Goal: Information Seeking & Learning: Learn about a topic

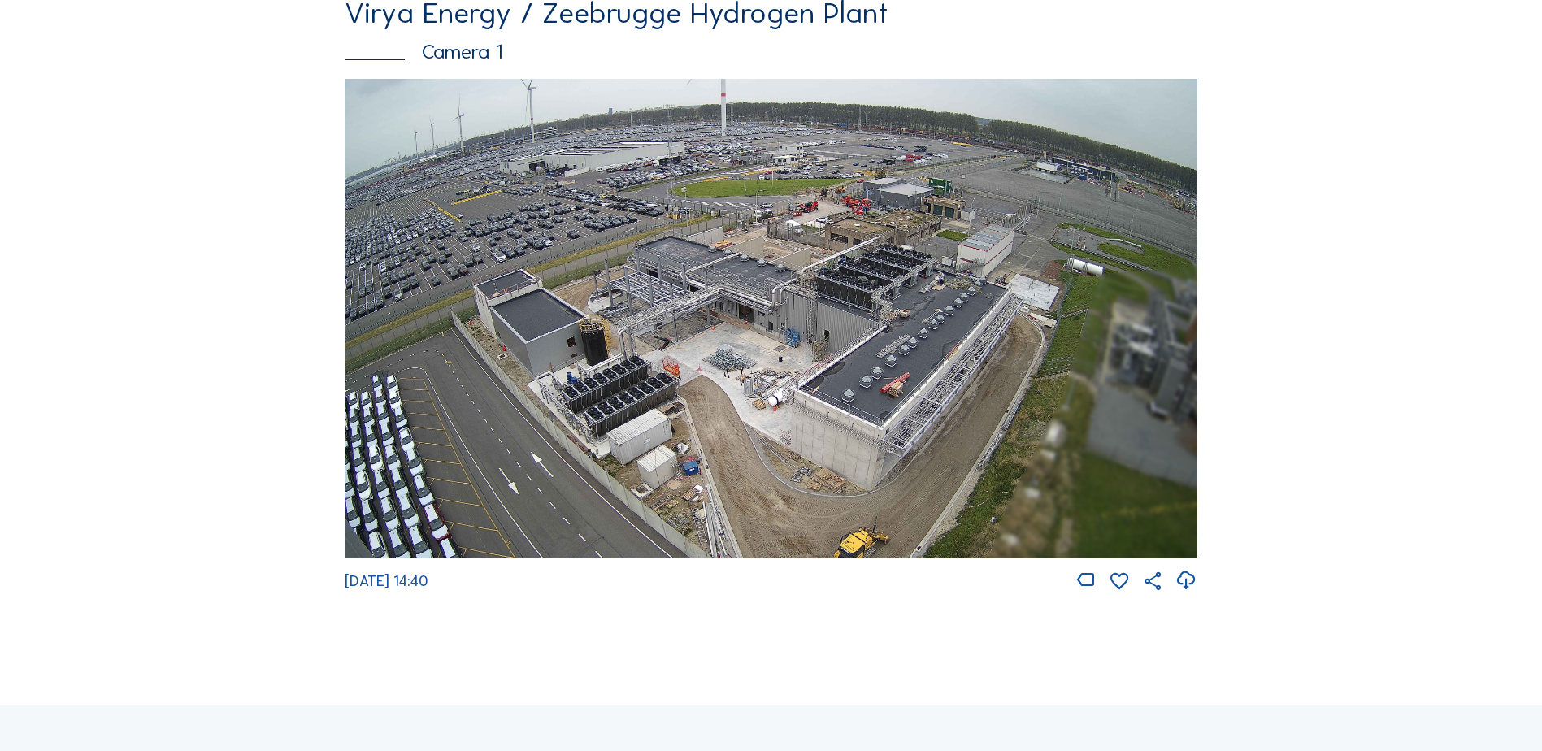
scroll to position [163, 0]
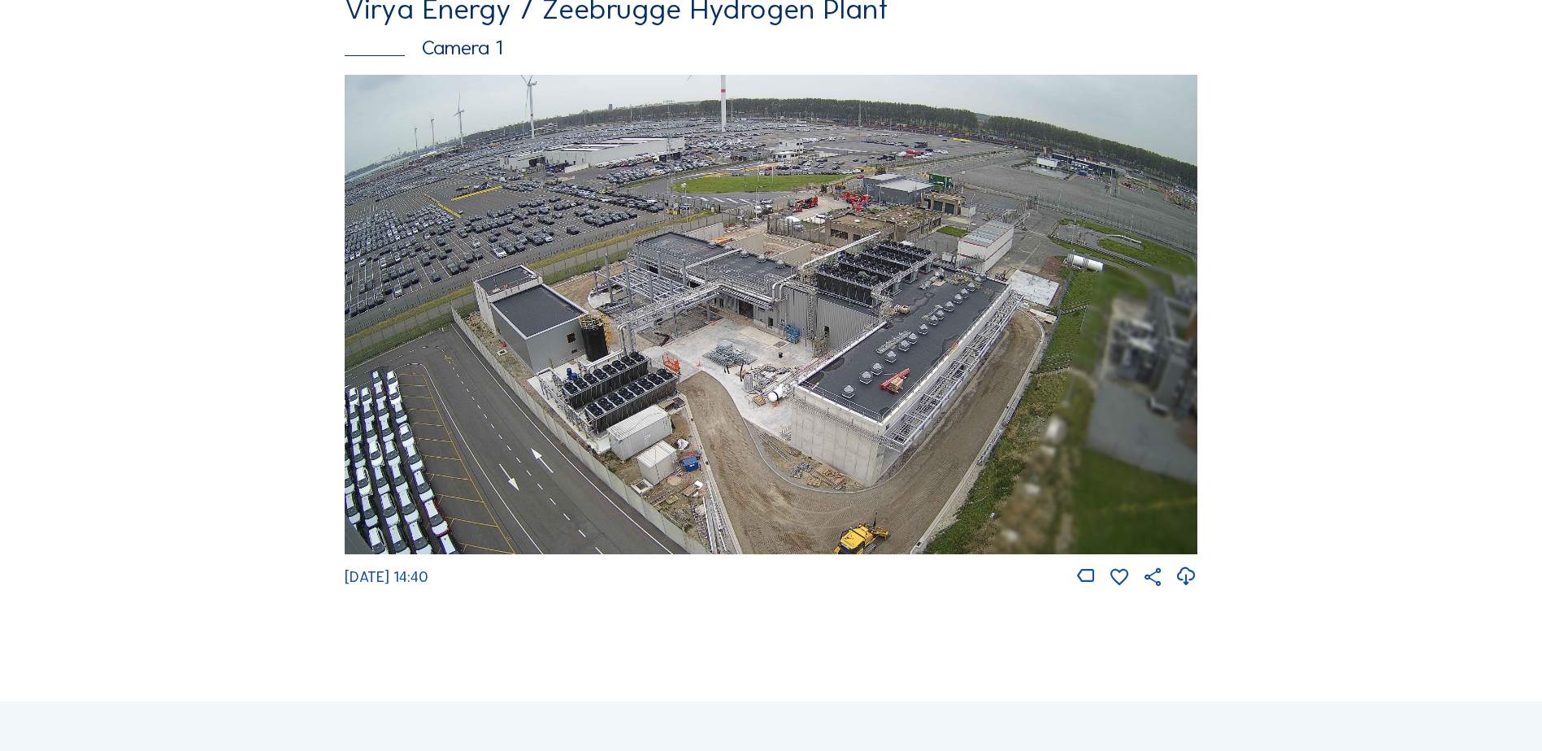
click at [866, 345] on img at bounding box center [771, 315] width 853 height 480
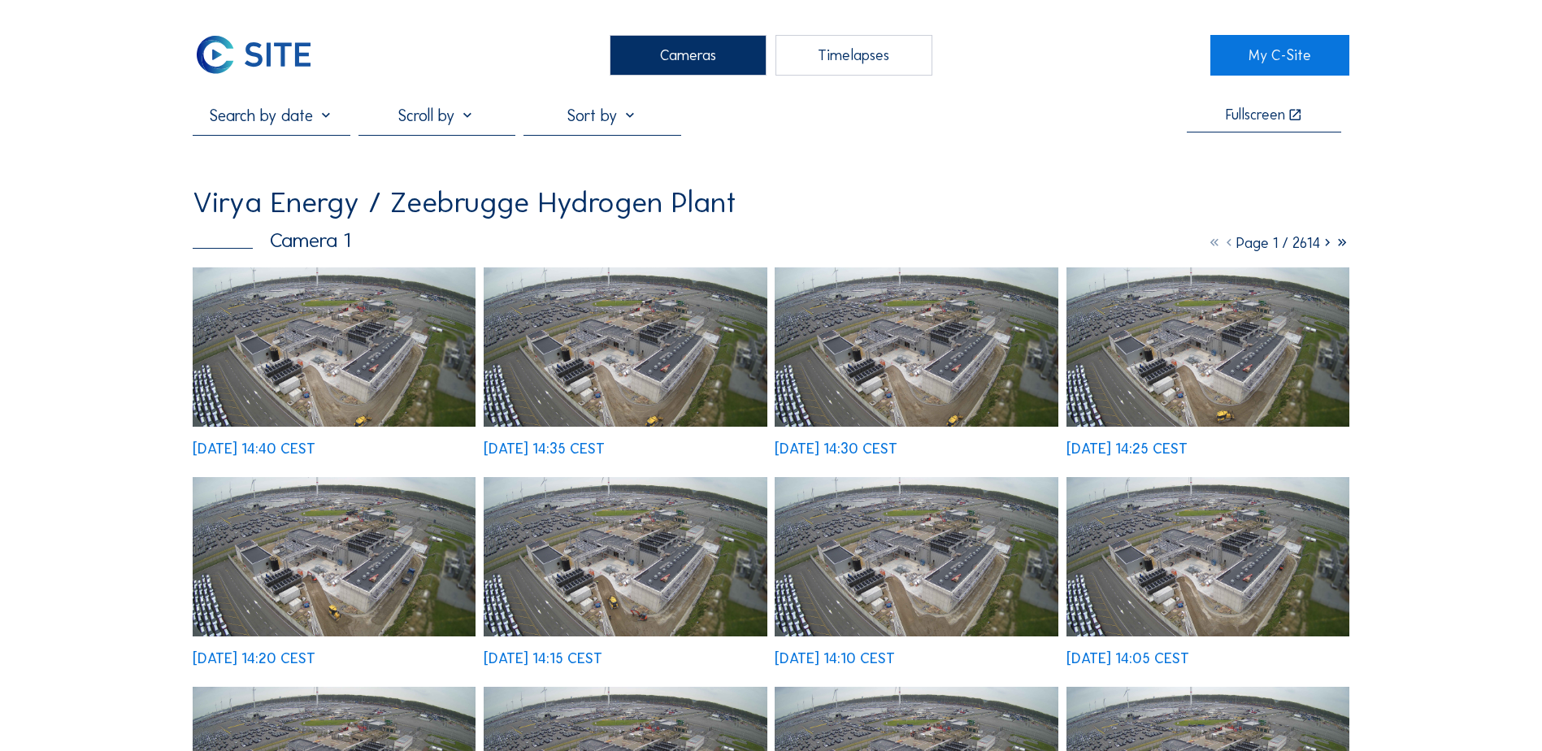
click at [335, 345] on img at bounding box center [334, 347] width 283 height 159
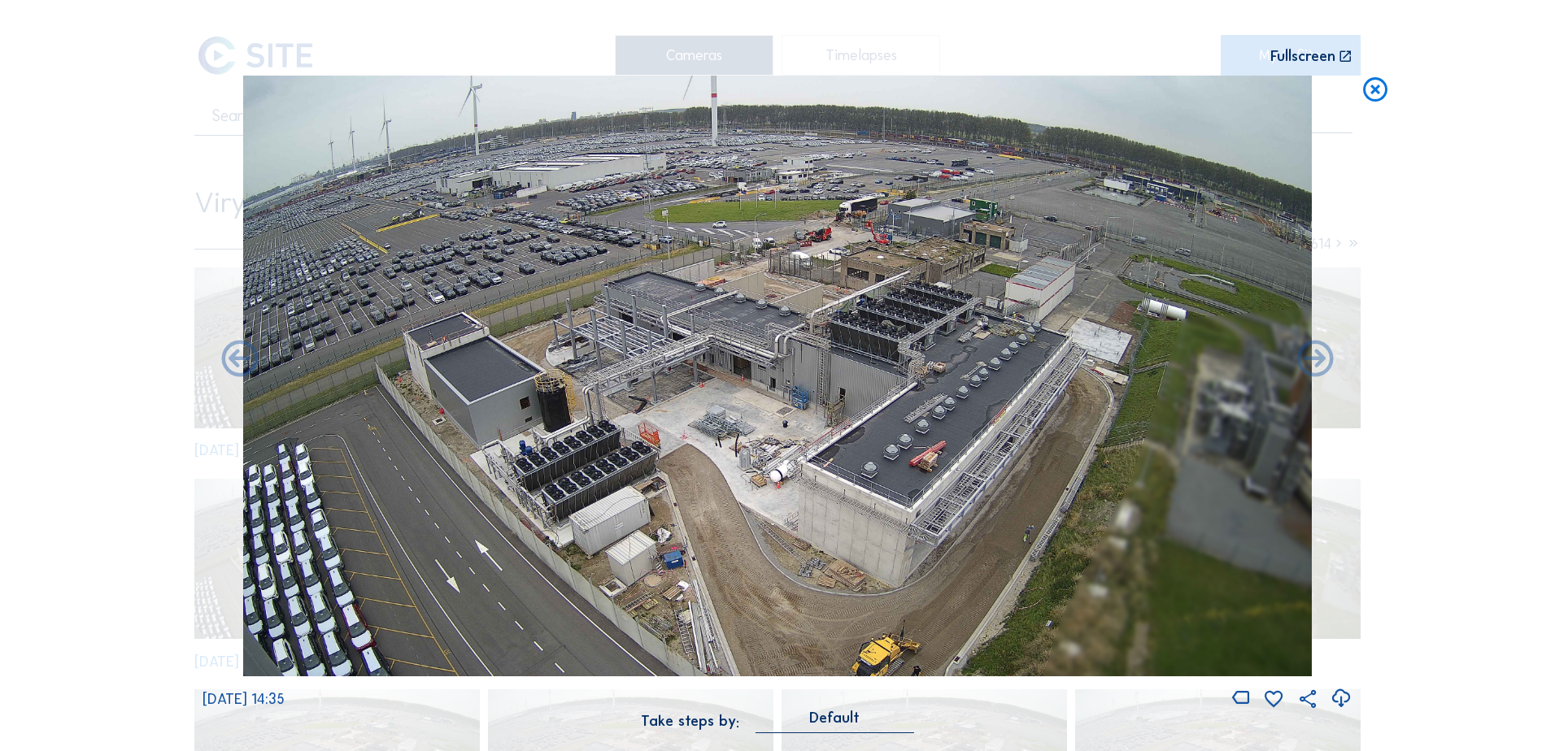
click at [1298, 60] on div "Fullscreen" at bounding box center [1302, 56] width 65 height 15
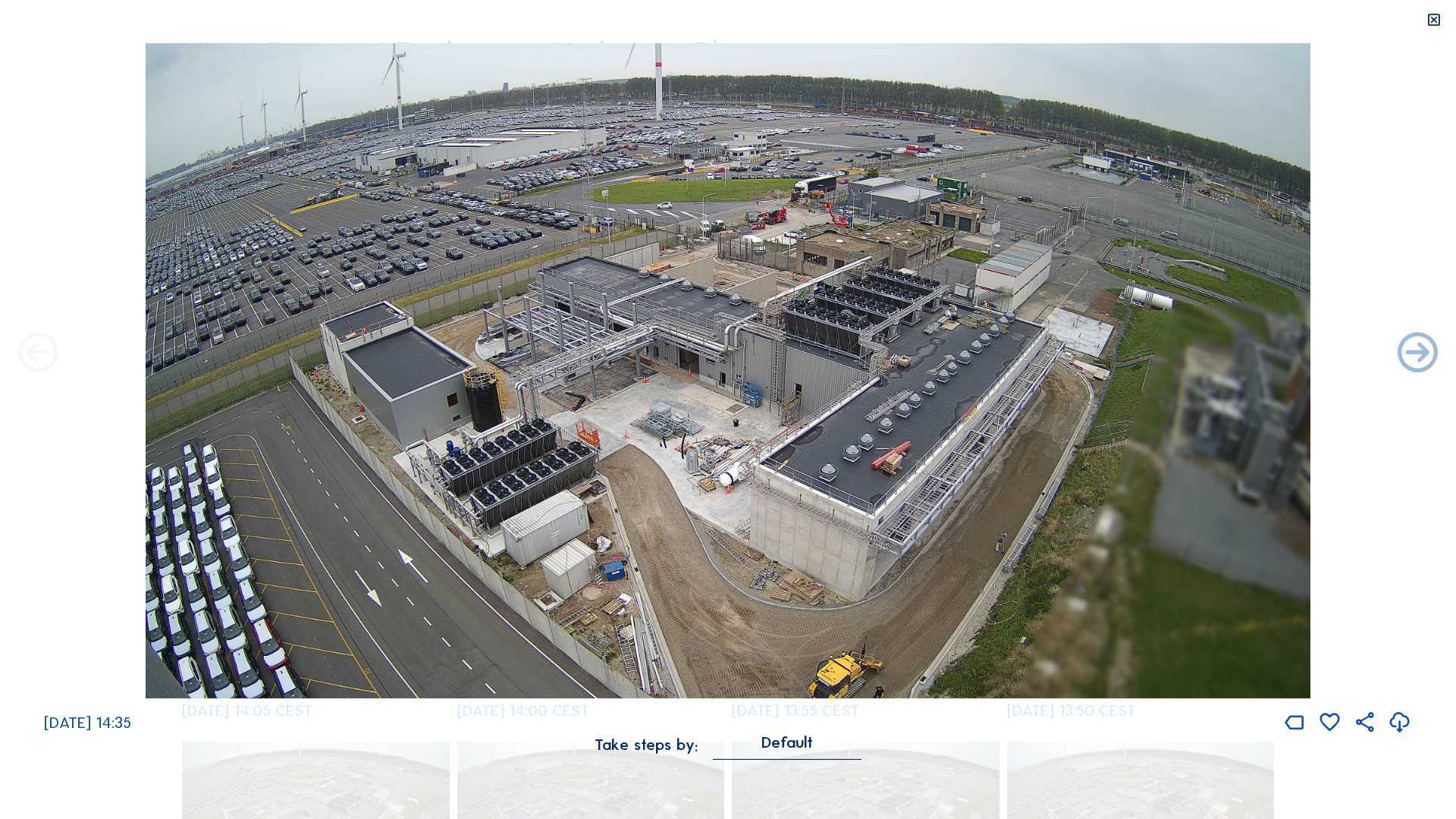
click at [42, 350] on icon at bounding box center [37, 354] width 48 height 49
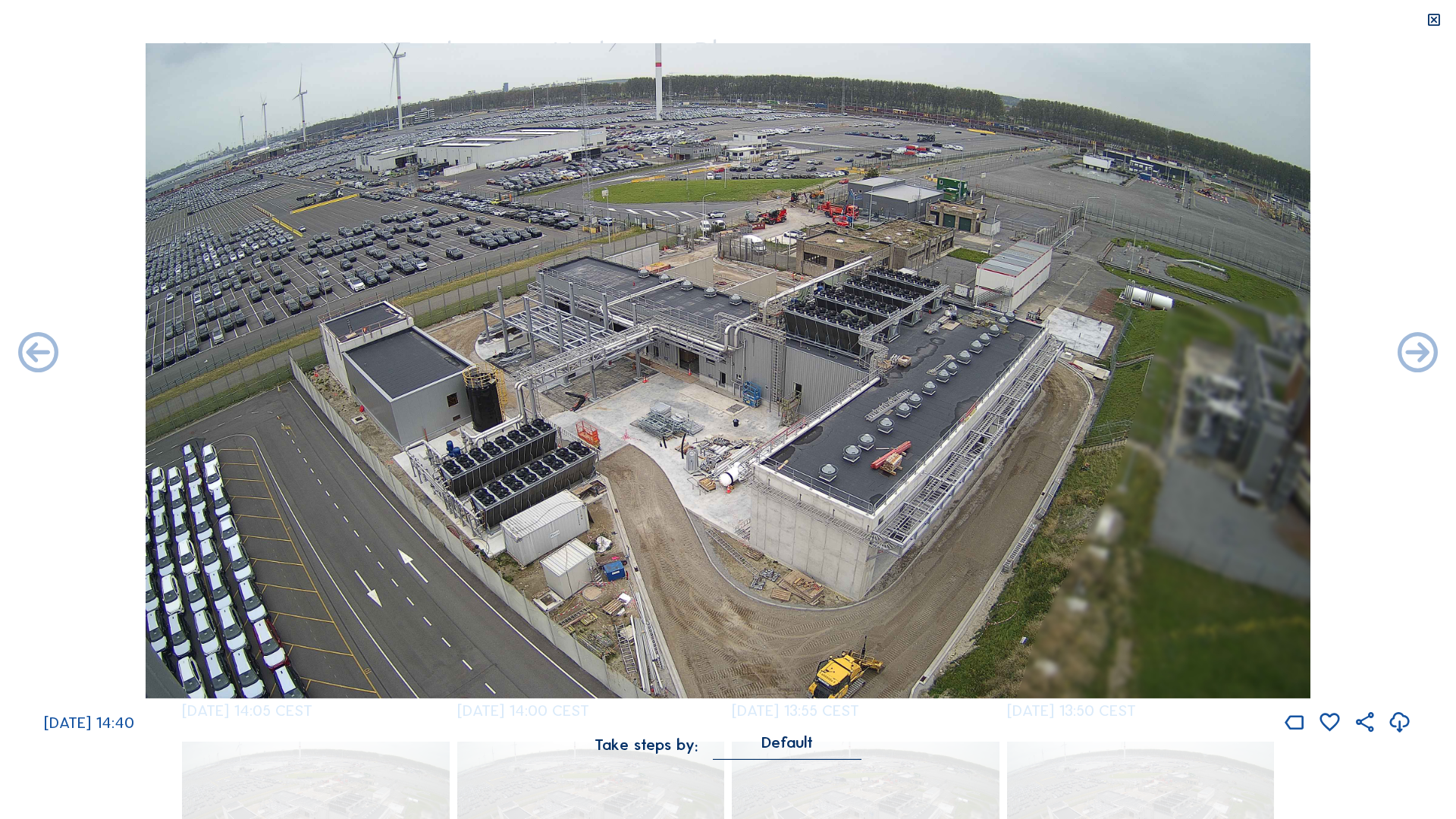
click at [42, 350] on icon at bounding box center [37, 354] width 48 height 49
click at [1419, 355] on icon at bounding box center [1417, 354] width 48 height 49
click at [1419, 354] on icon at bounding box center [1417, 354] width 48 height 49
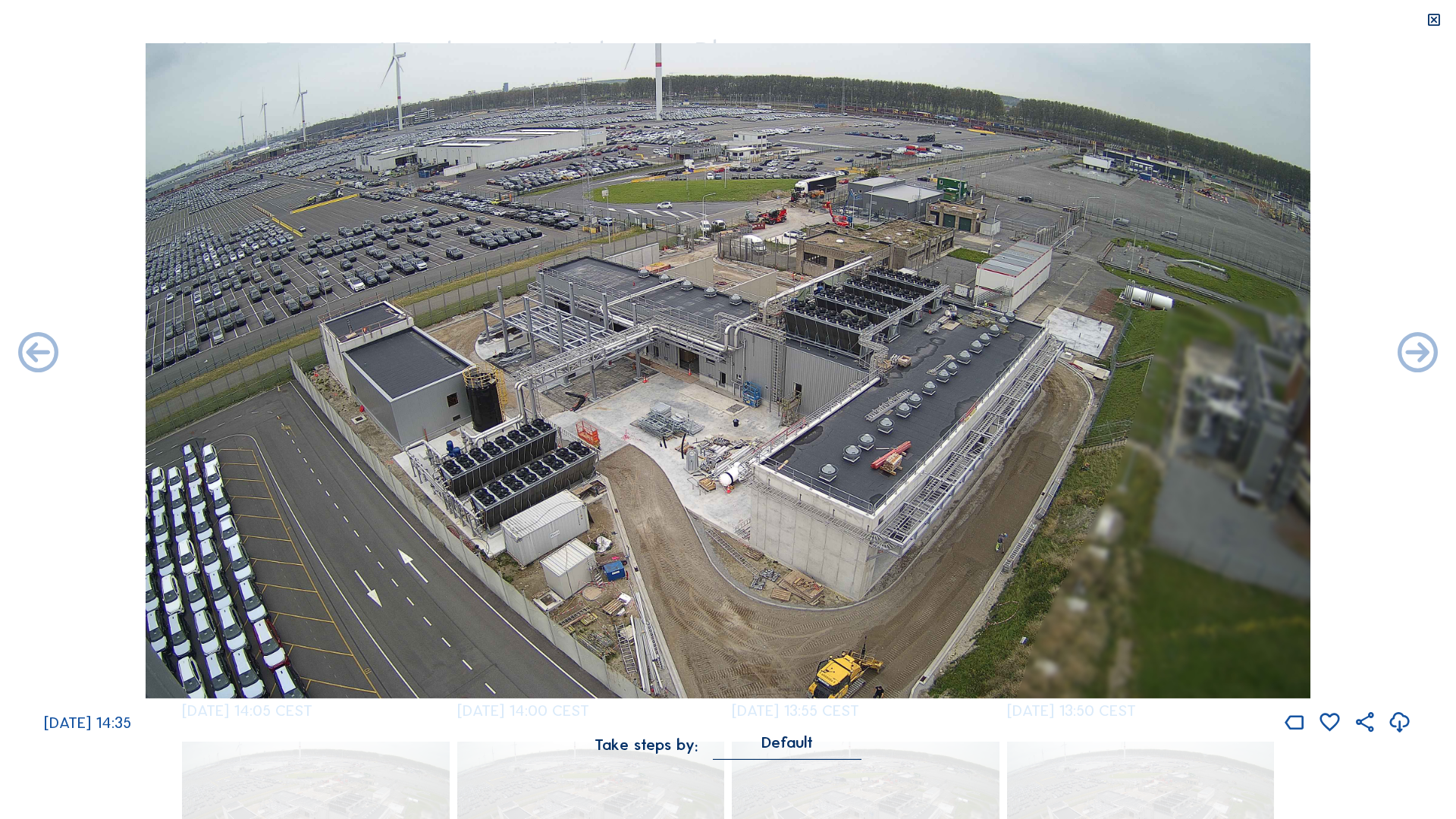
click at [1419, 354] on icon at bounding box center [1417, 354] width 48 height 49
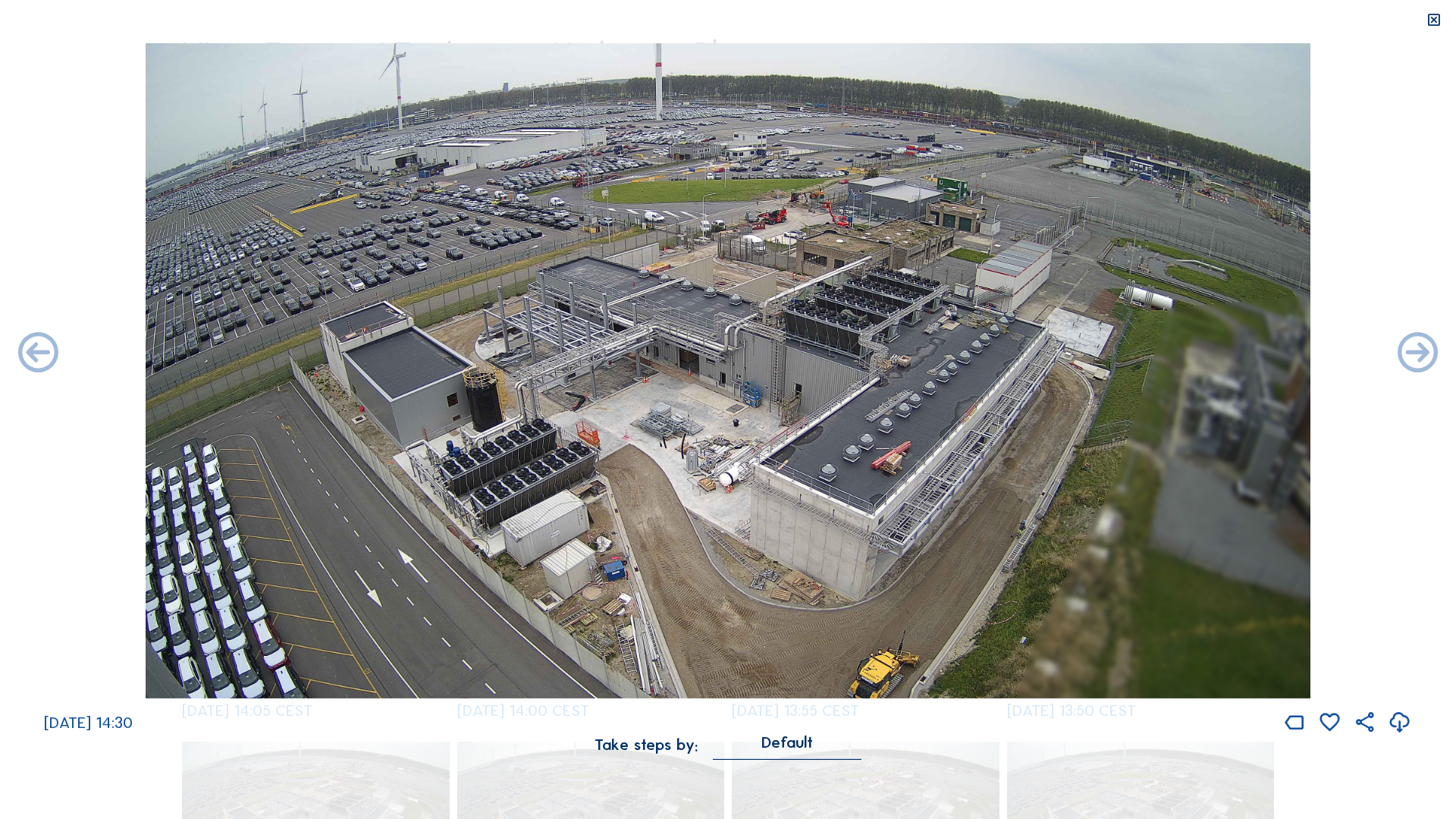
click at [1419, 354] on icon at bounding box center [1417, 354] width 48 height 49
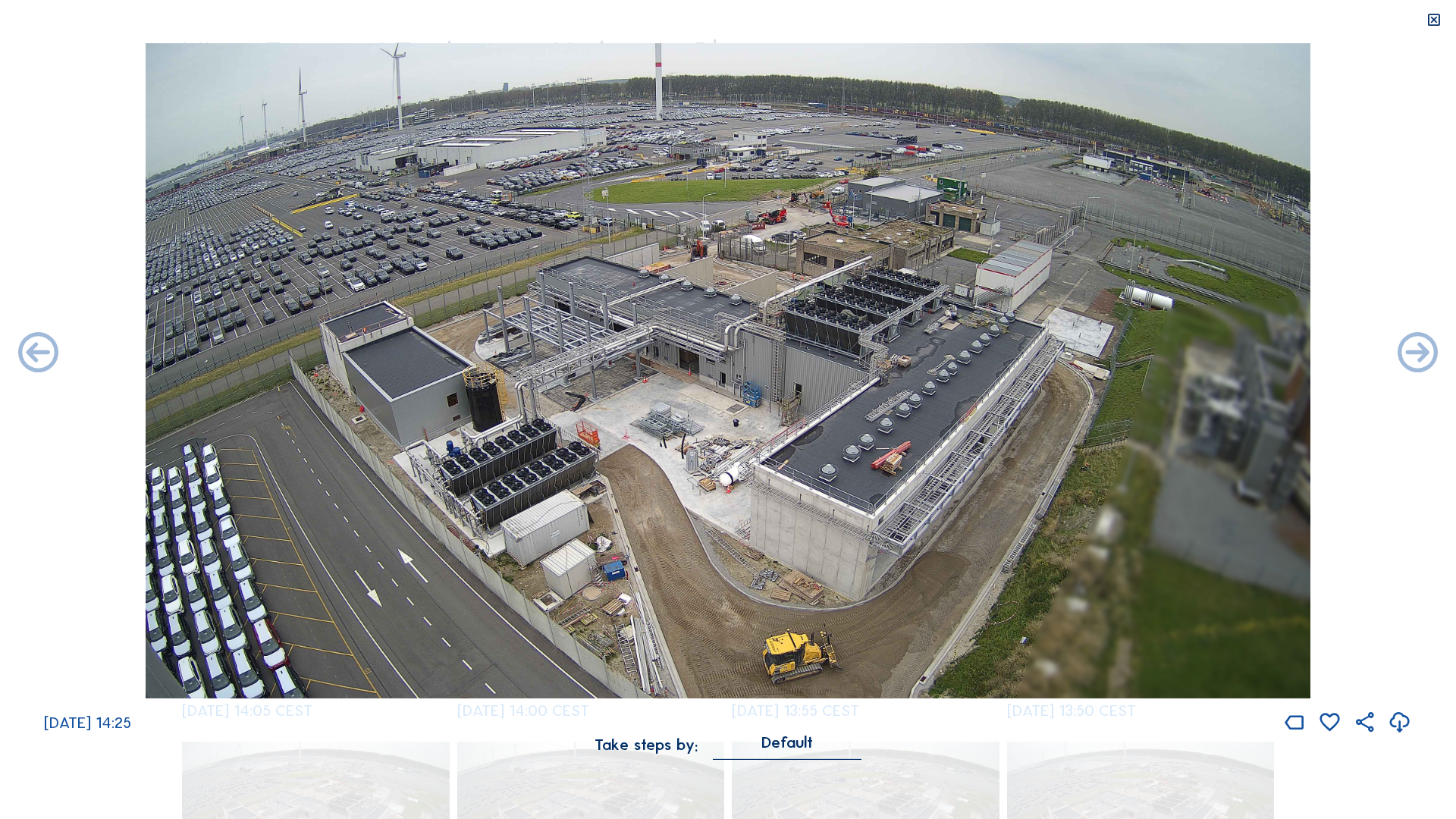
click at [1419, 354] on icon at bounding box center [1417, 354] width 48 height 49
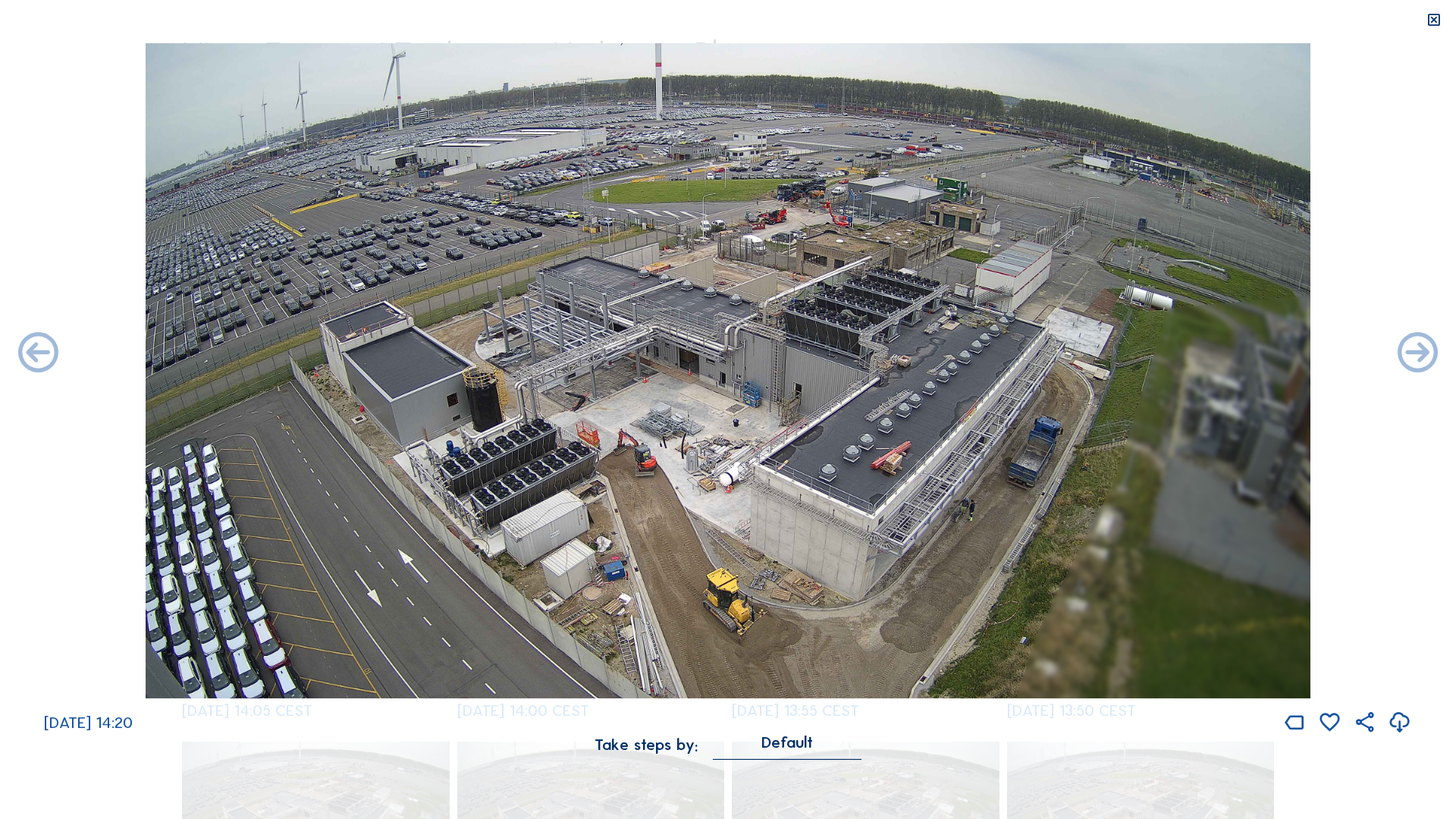
click at [1419, 354] on icon at bounding box center [1417, 354] width 48 height 49
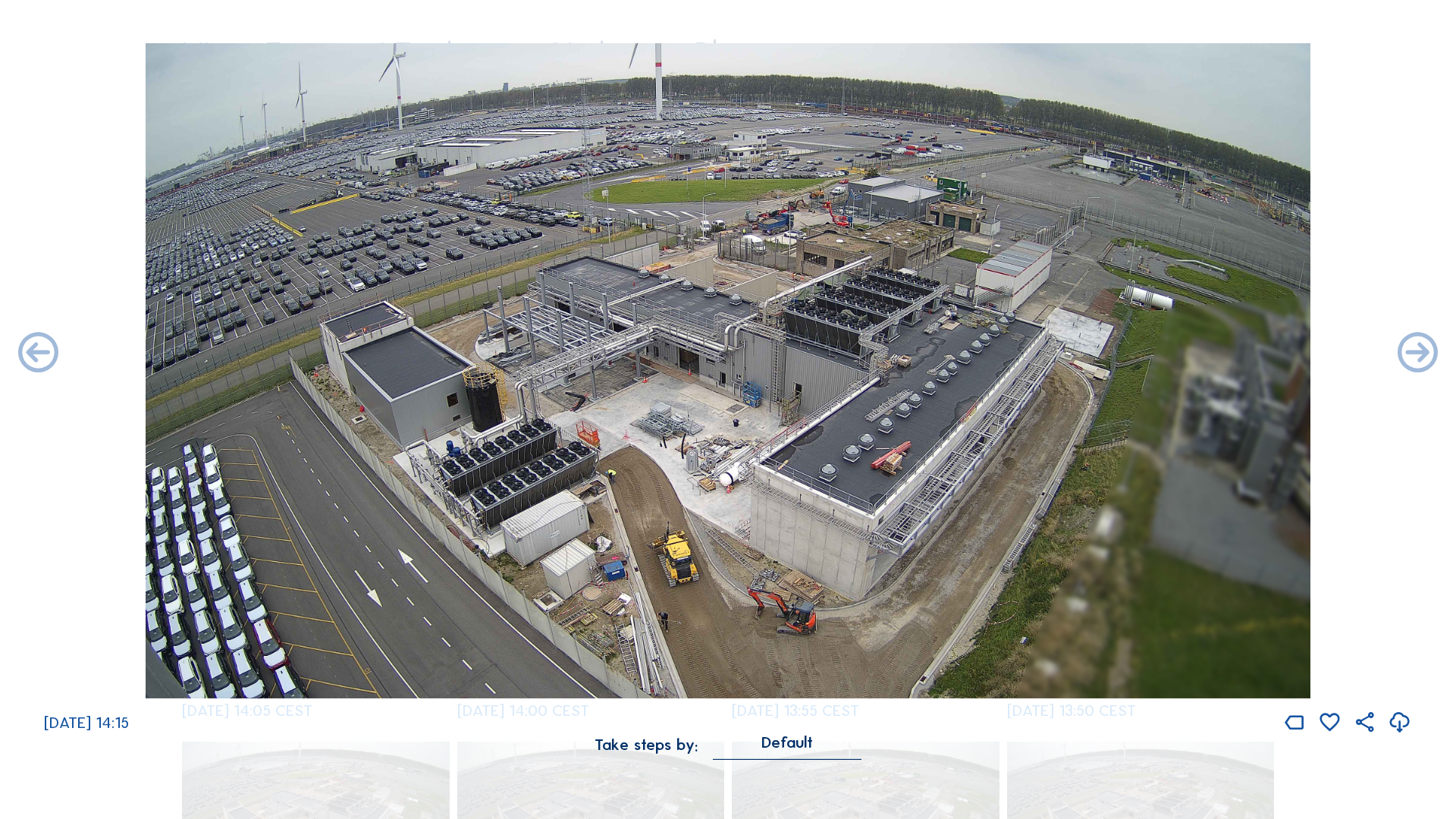
click at [1419, 354] on icon at bounding box center [1417, 354] width 48 height 49
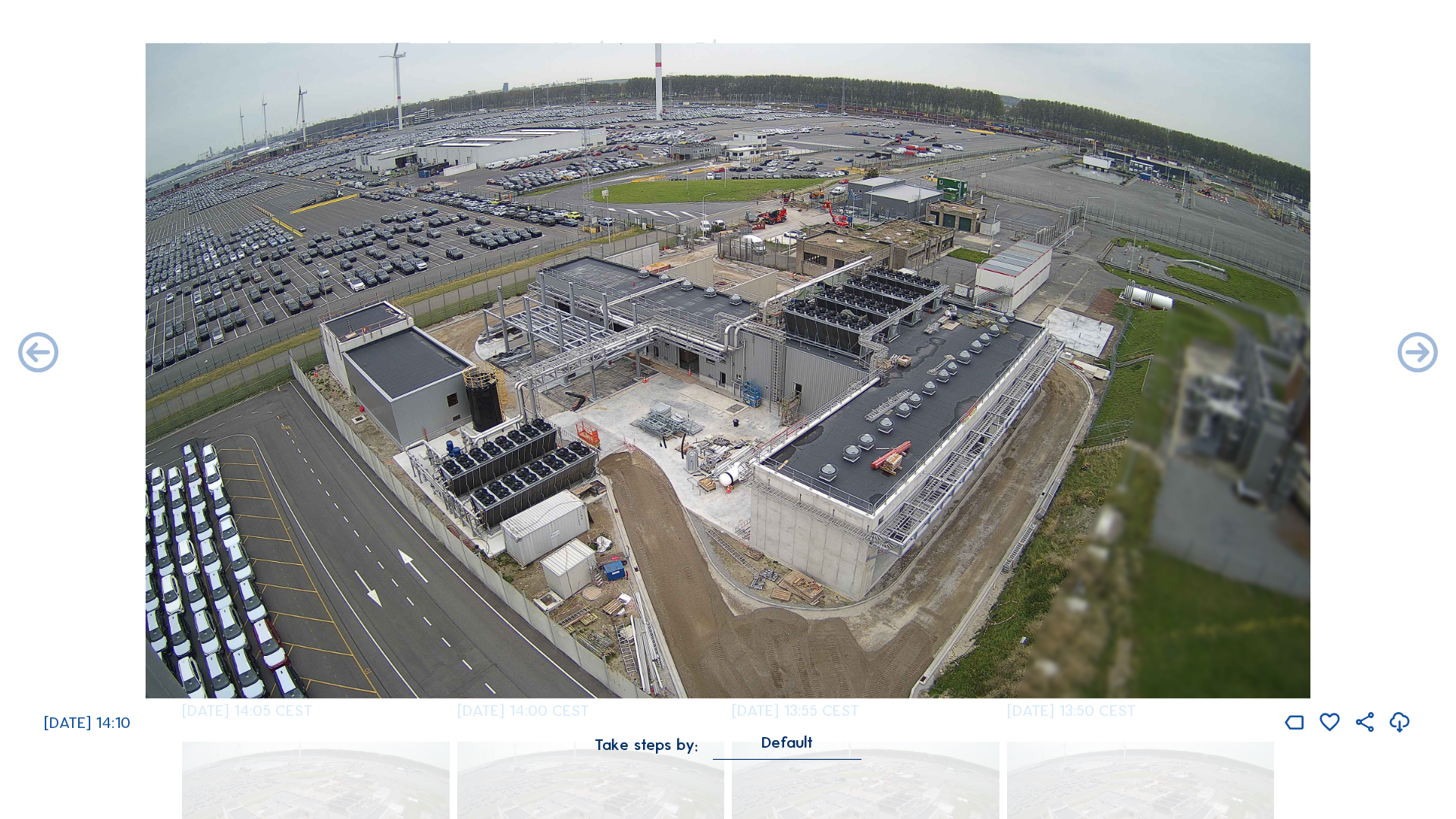
click at [1419, 354] on icon at bounding box center [1417, 354] width 48 height 49
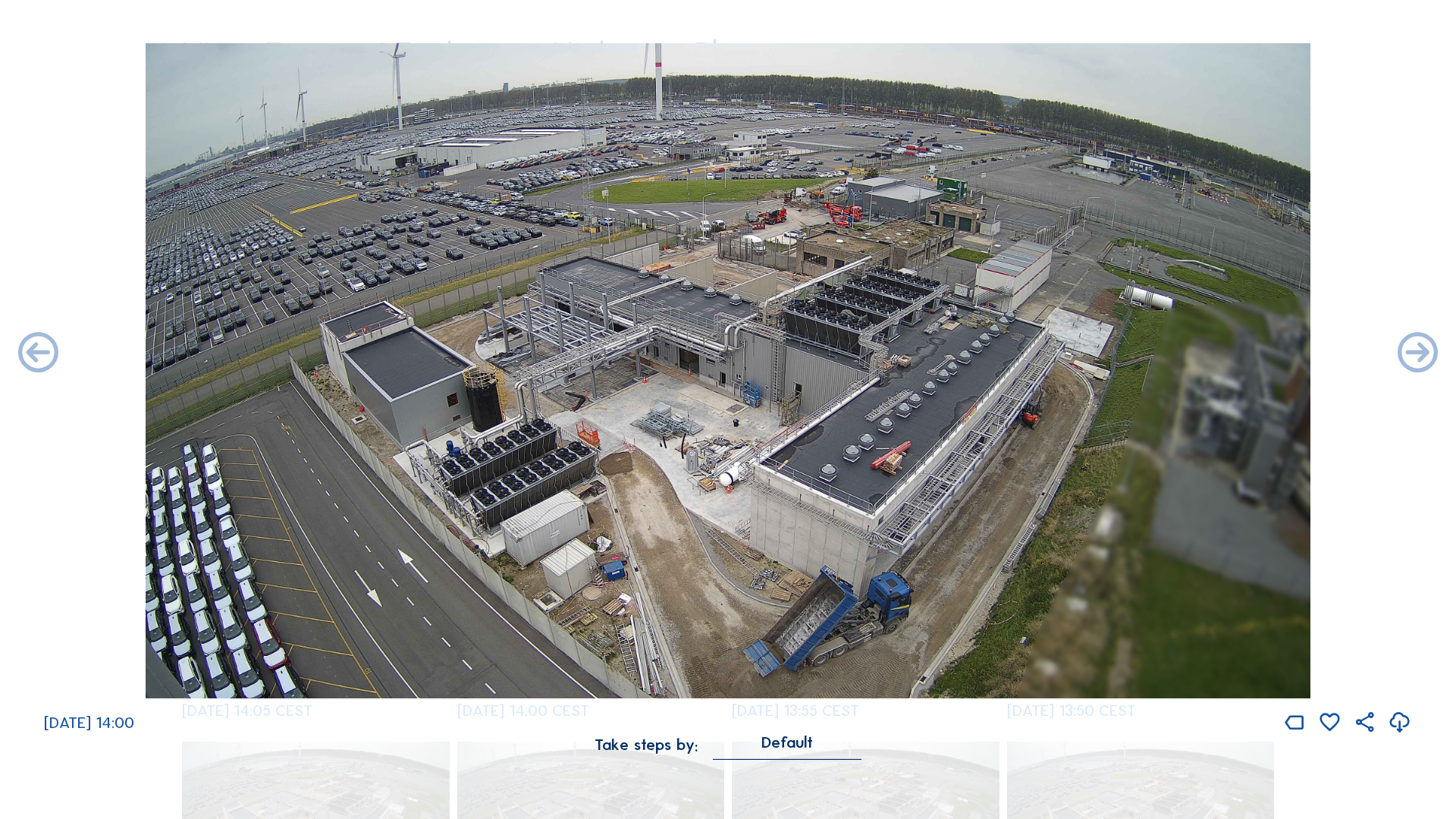
click at [1419, 354] on icon at bounding box center [1417, 354] width 48 height 49
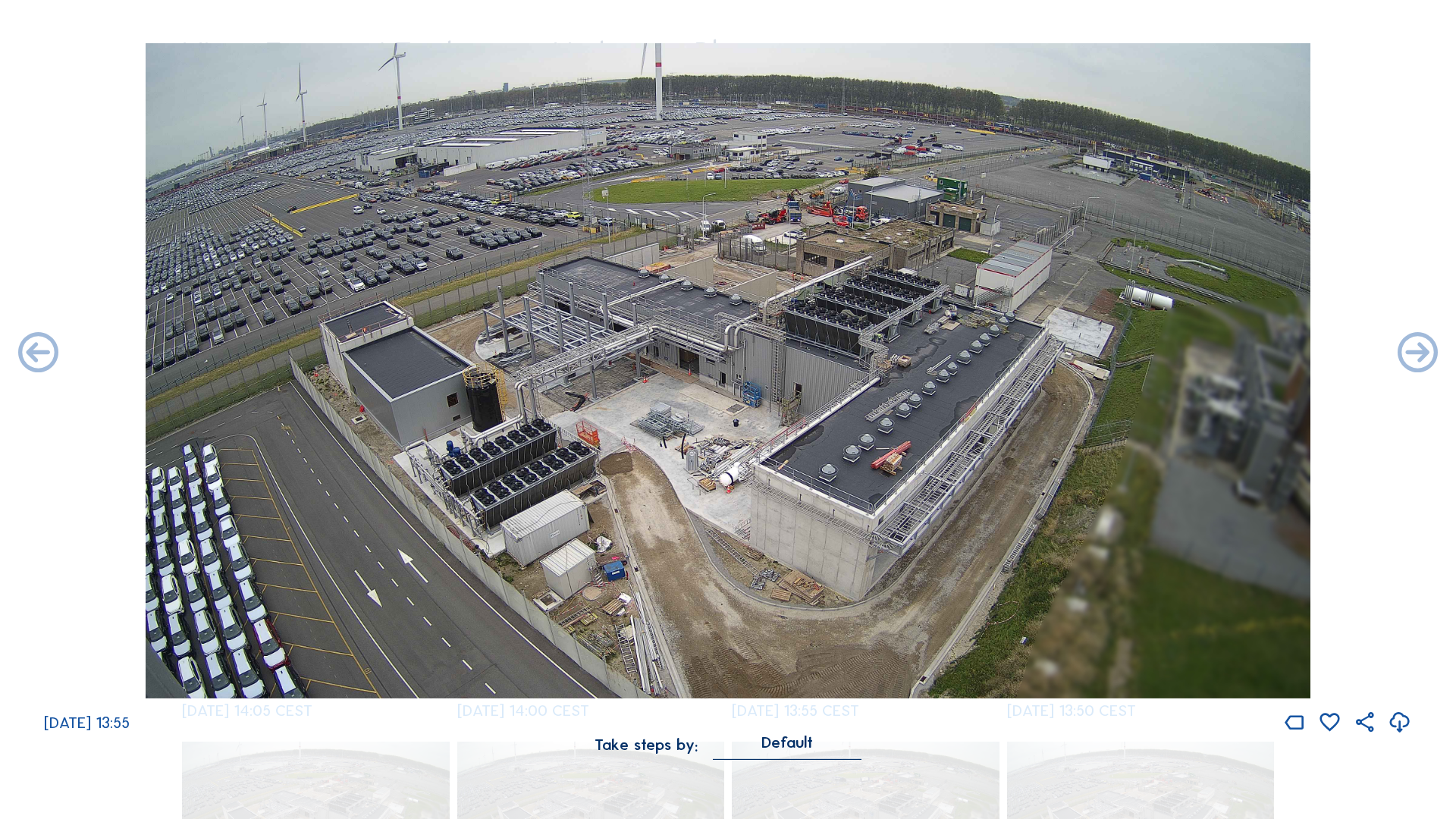
click at [1419, 354] on icon at bounding box center [1417, 354] width 48 height 49
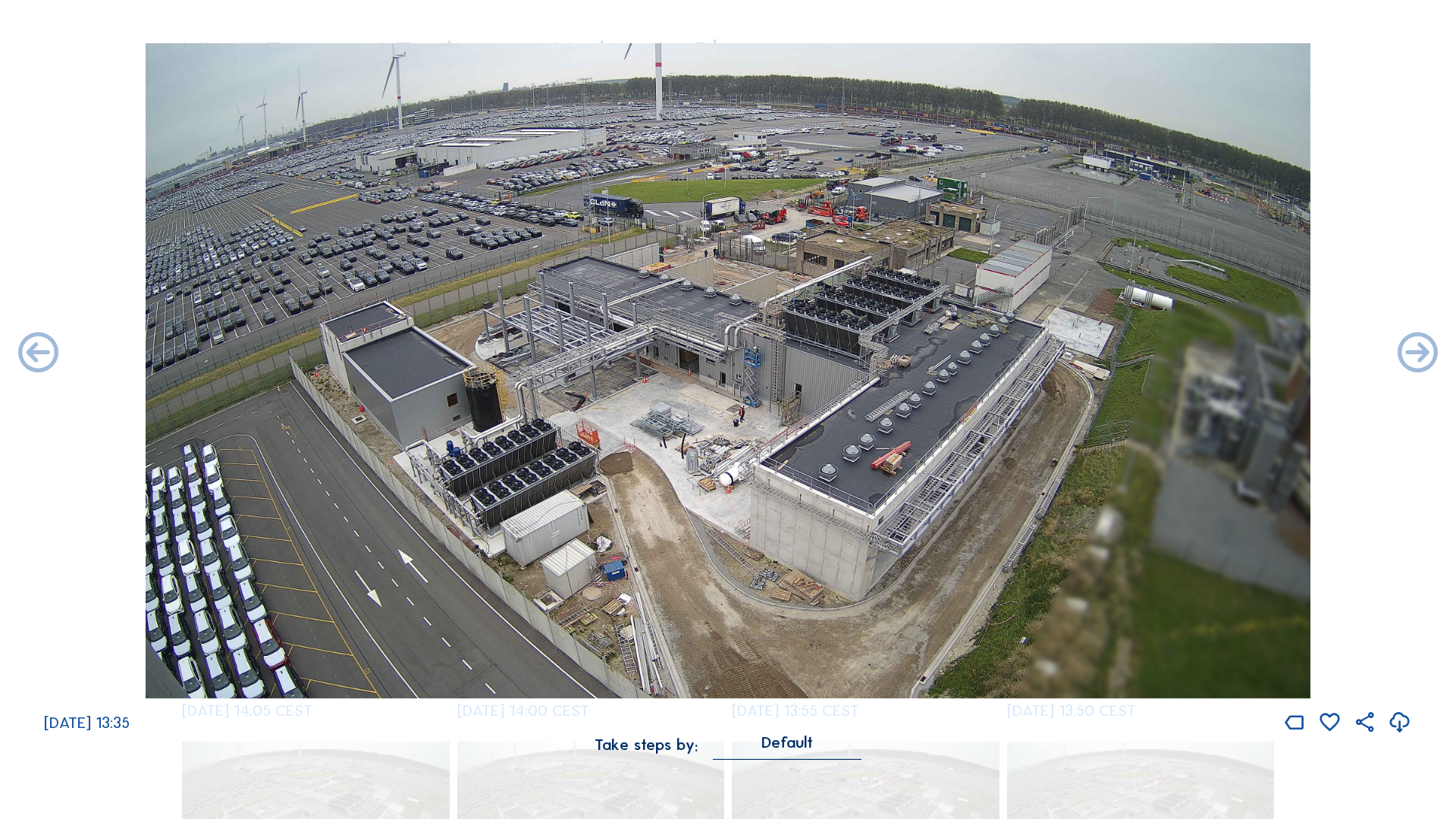
click at [1419, 354] on icon at bounding box center [1417, 354] width 48 height 49
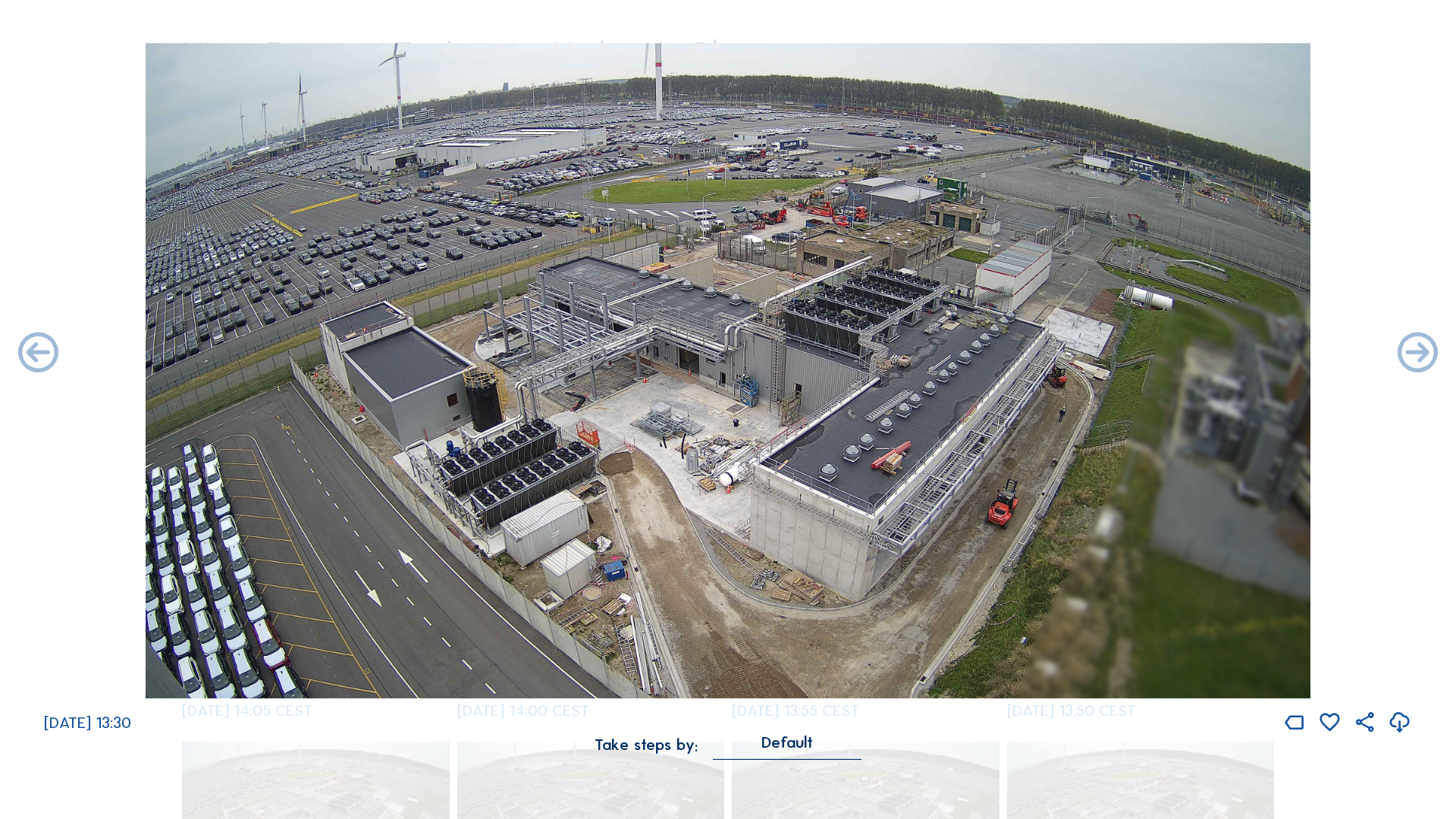
click at [1419, 354] on icon at bounding box center [1417, 354] width 48 height 49
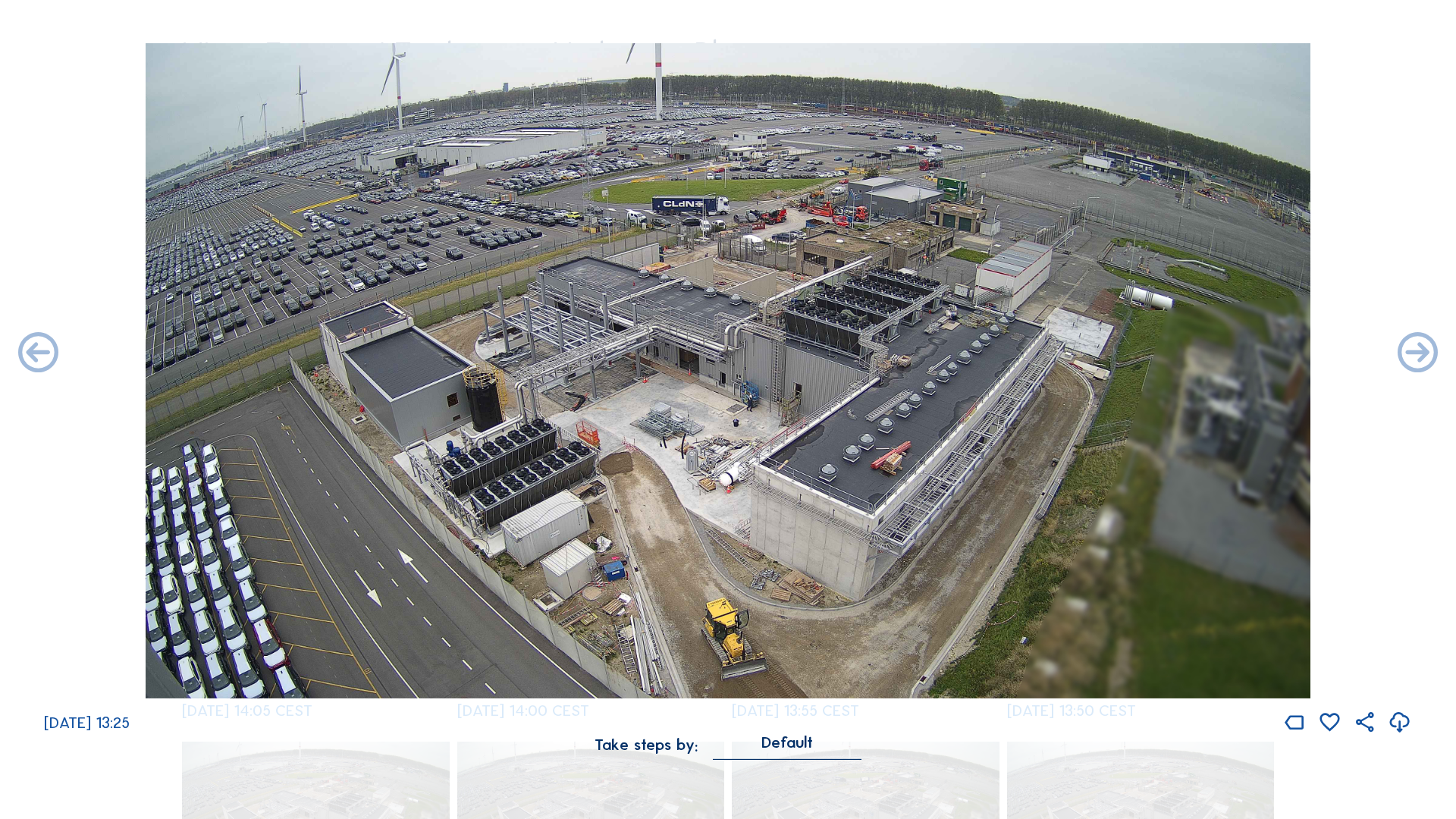
click at [1419, 354] on icon at bounding box center [1417, 354] width 48 height 49
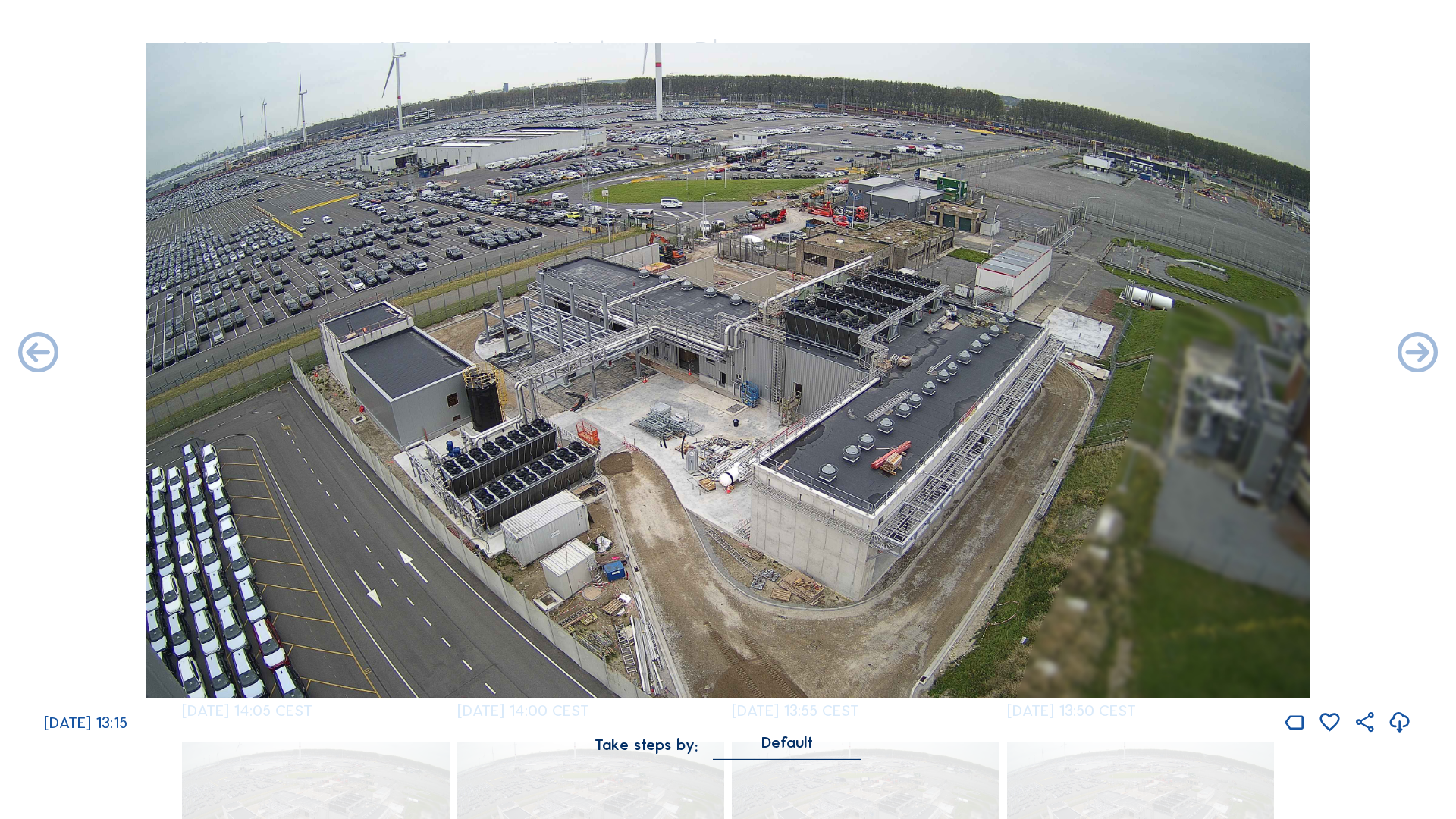
click at [1419, 354] on icon at bounding box center [1417, 354] width 48 height 49
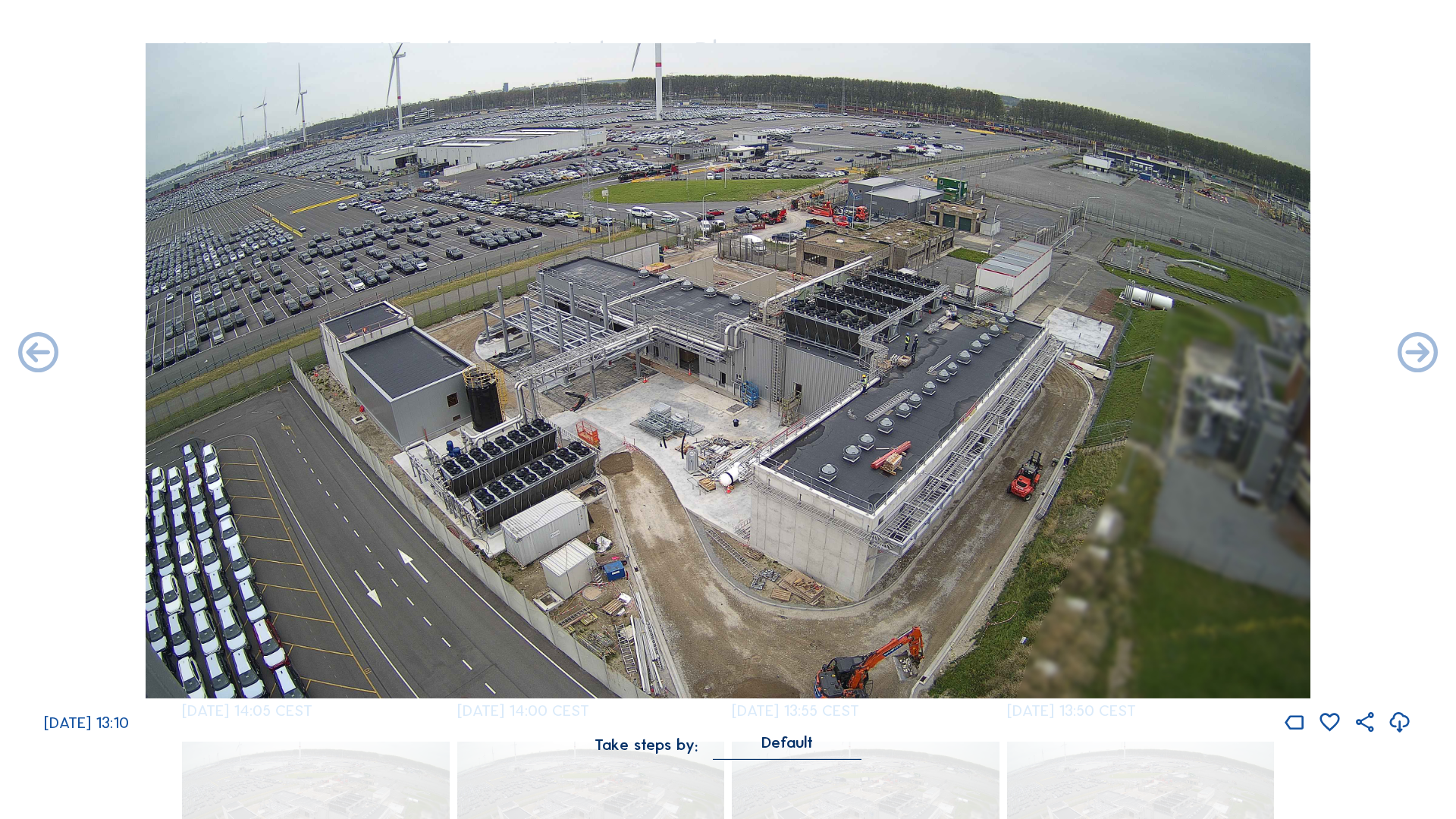
click at [1419, 354] on icon at bounding box center [1417, 354] width 48 height 49
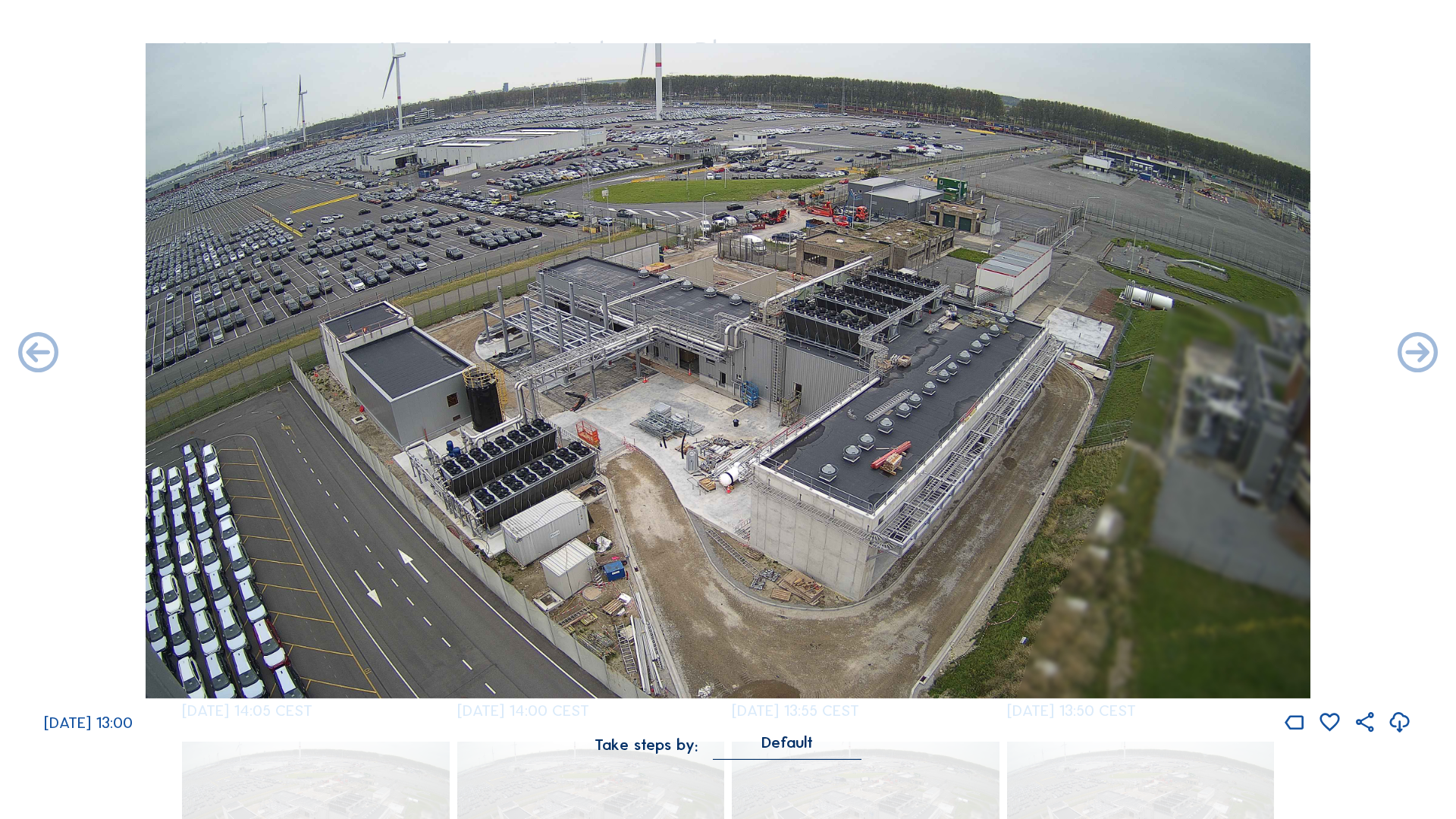
click at [1419, 354] on icon at bounding box center [1417, 354] width 48 height 49
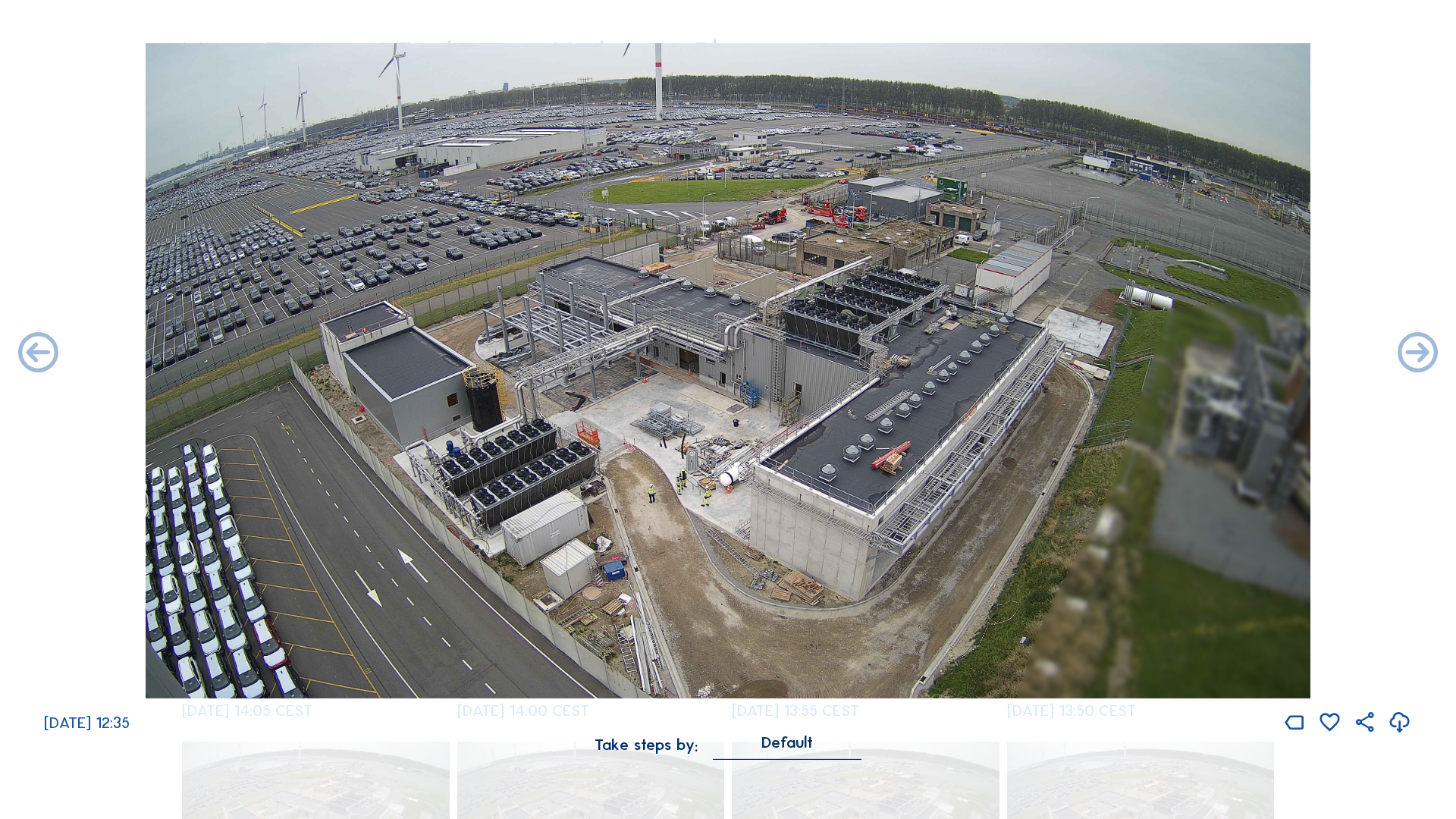
click at [1419, 354] on icon at bounding box center [1417, 354] width 48 height 49
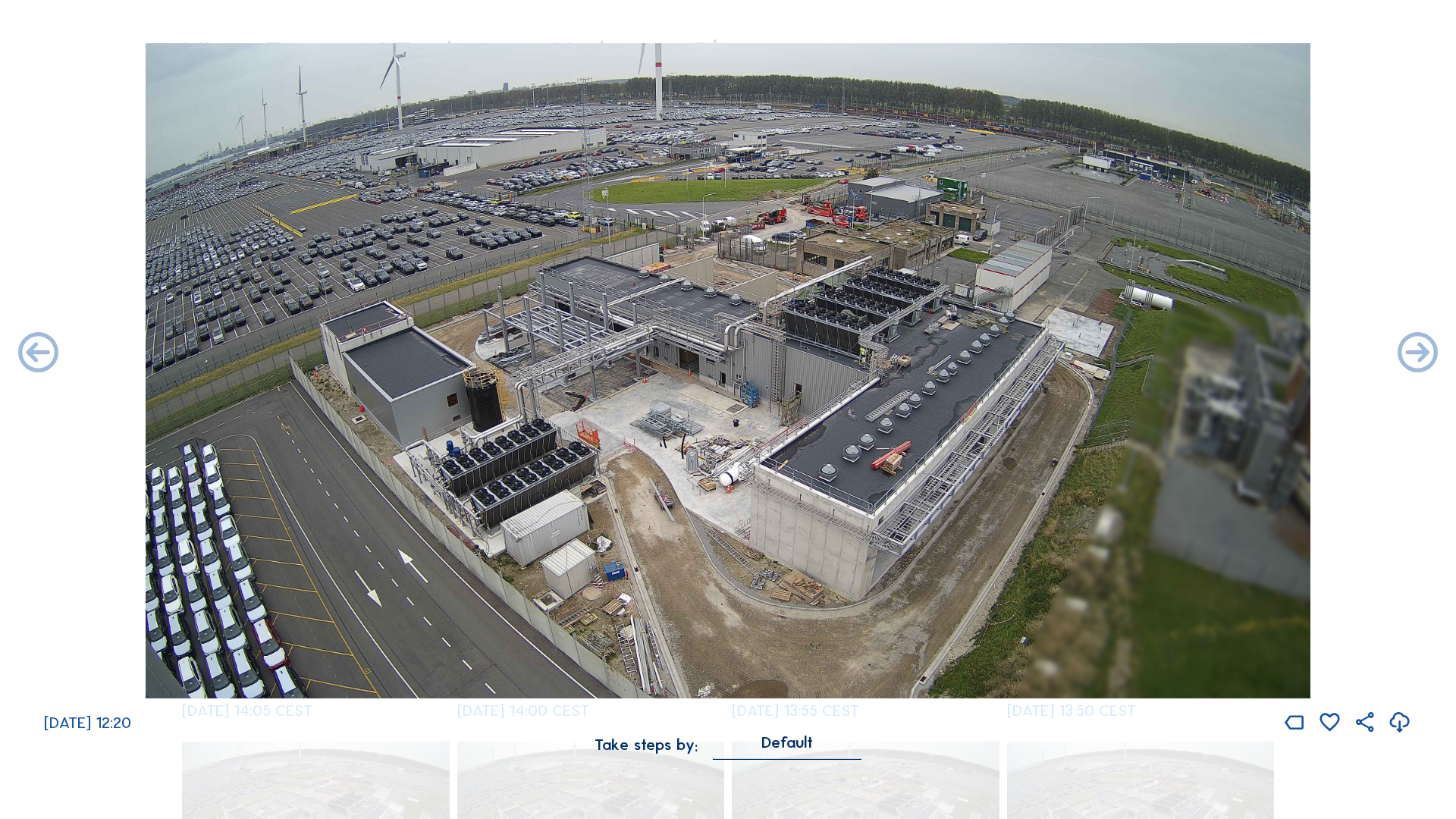
click at [1419, 354] on icon at bounding box center [1417, 354] width 48 height 49
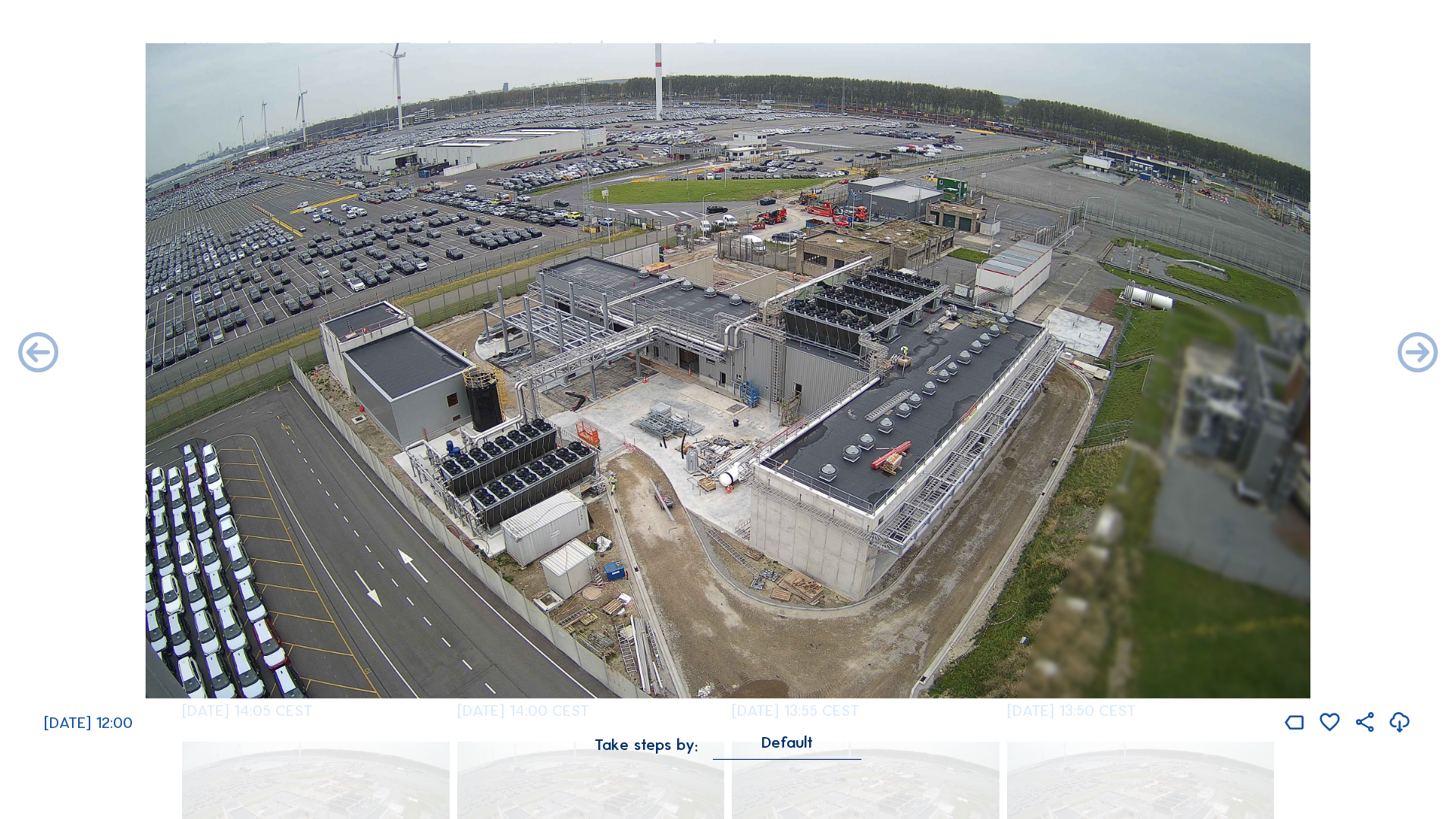
click at [1419, 354] on icon at bounding box center [1417, 354] width 48 height 49
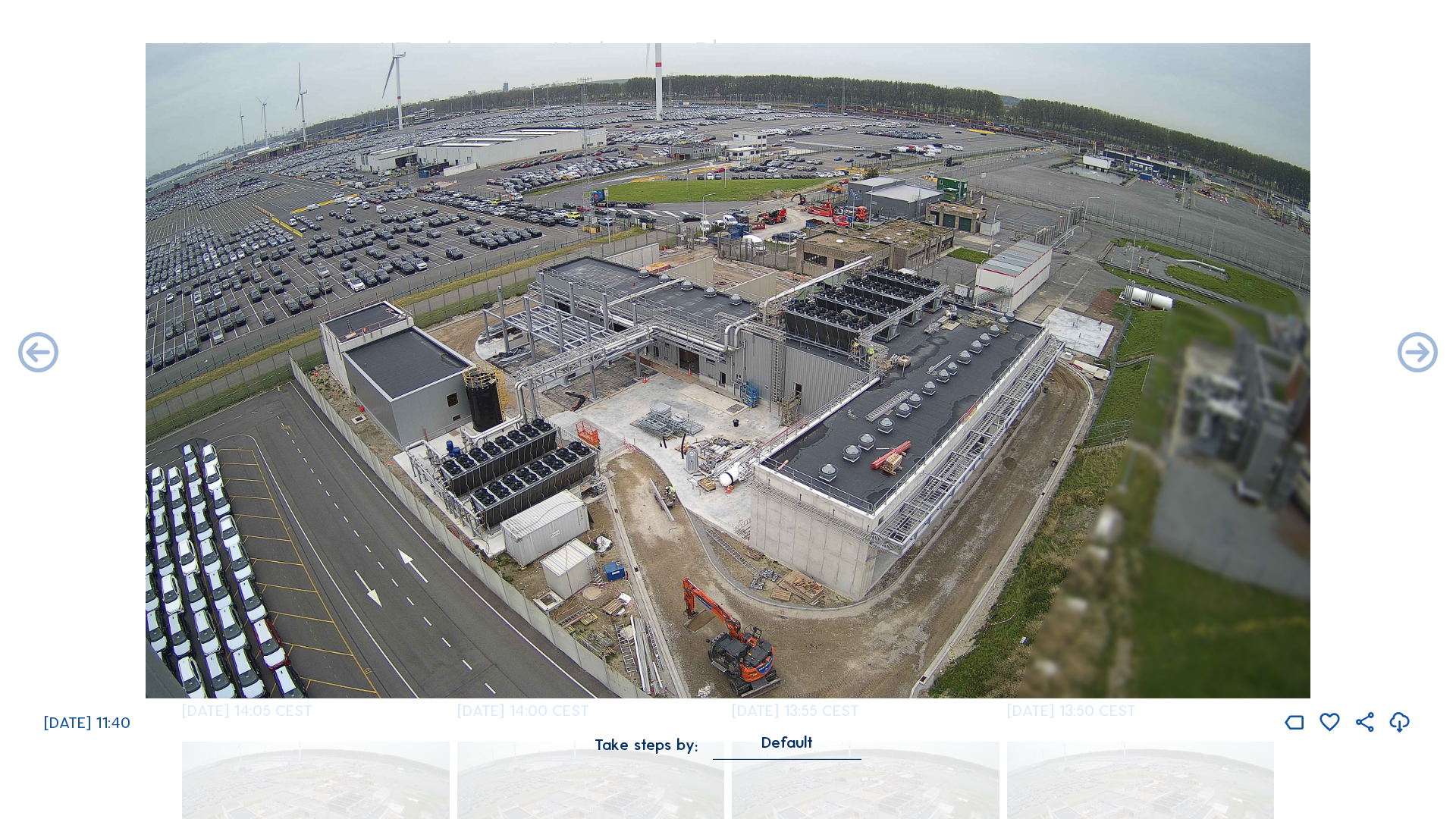
click at [1419, 354] on icon at bounding box center [1417, 354] width 48 height 49
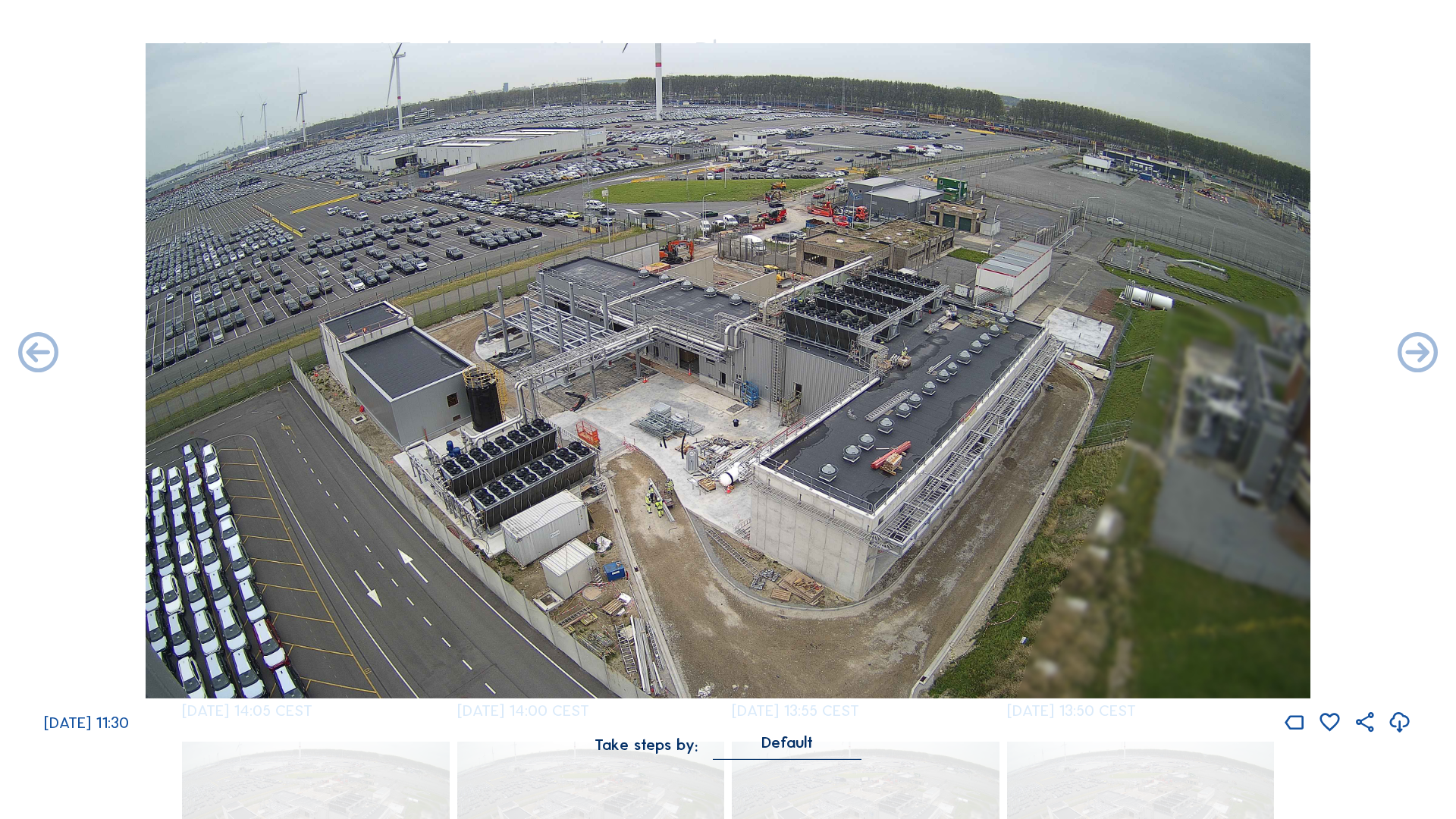
click at [1419, 354] on icon at bounding box center [1417, 354] width 48 height 49
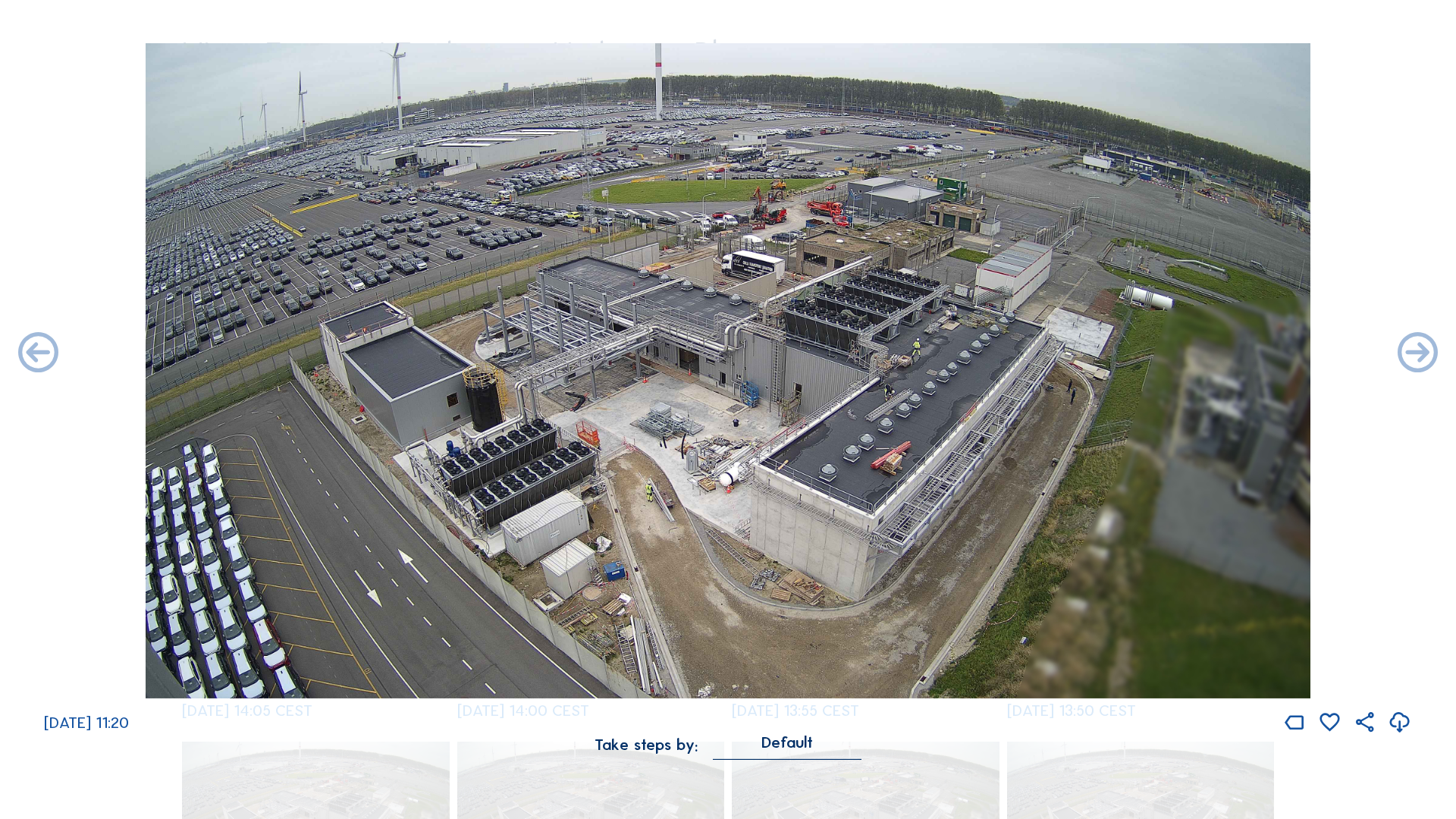
click at [1419, 354] on icon at bounding box center [1417, 354] width 48 height 49
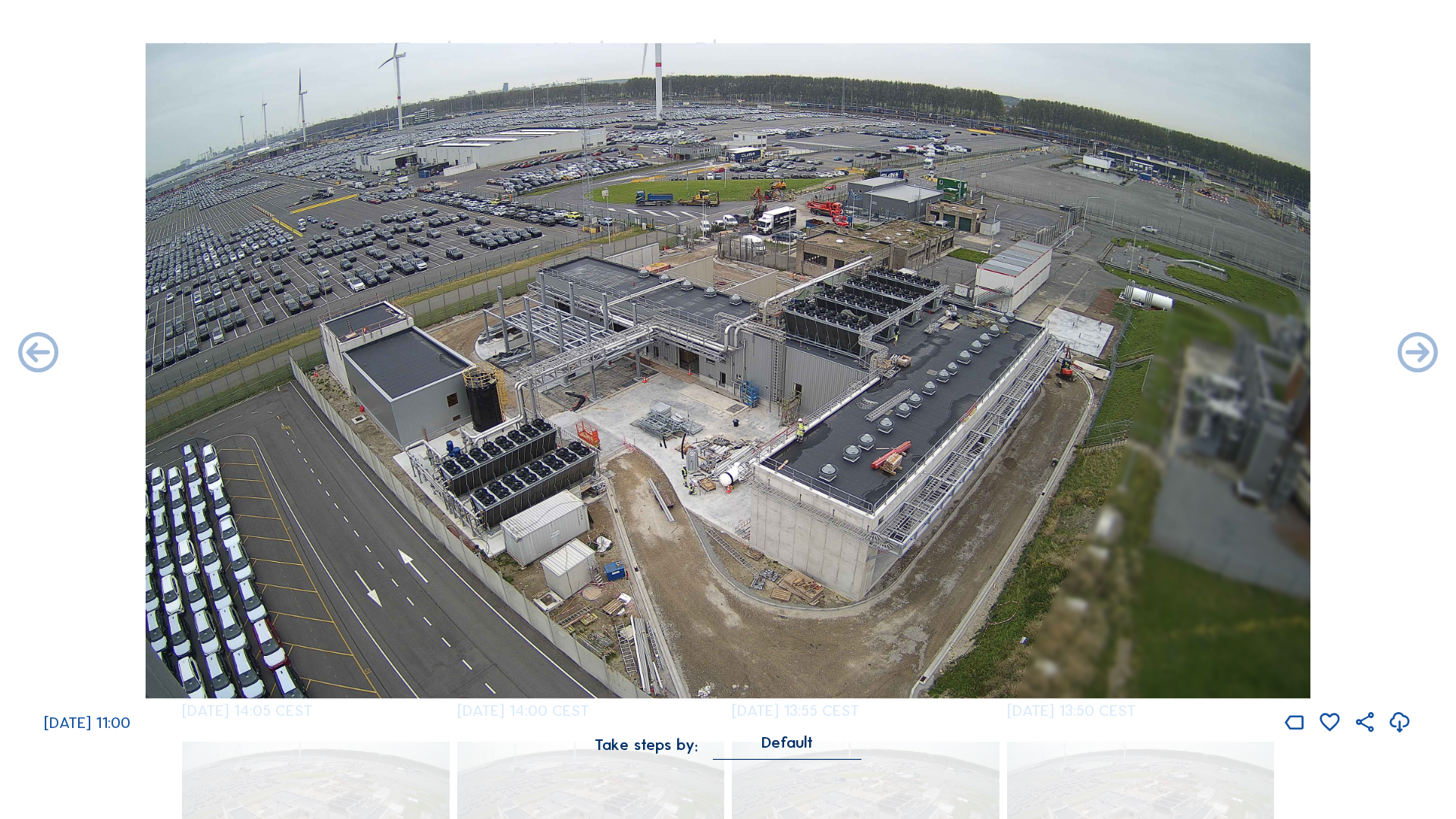
click at [1419, 354] on icon at bounding box center [1417, 354] width 48 height 49
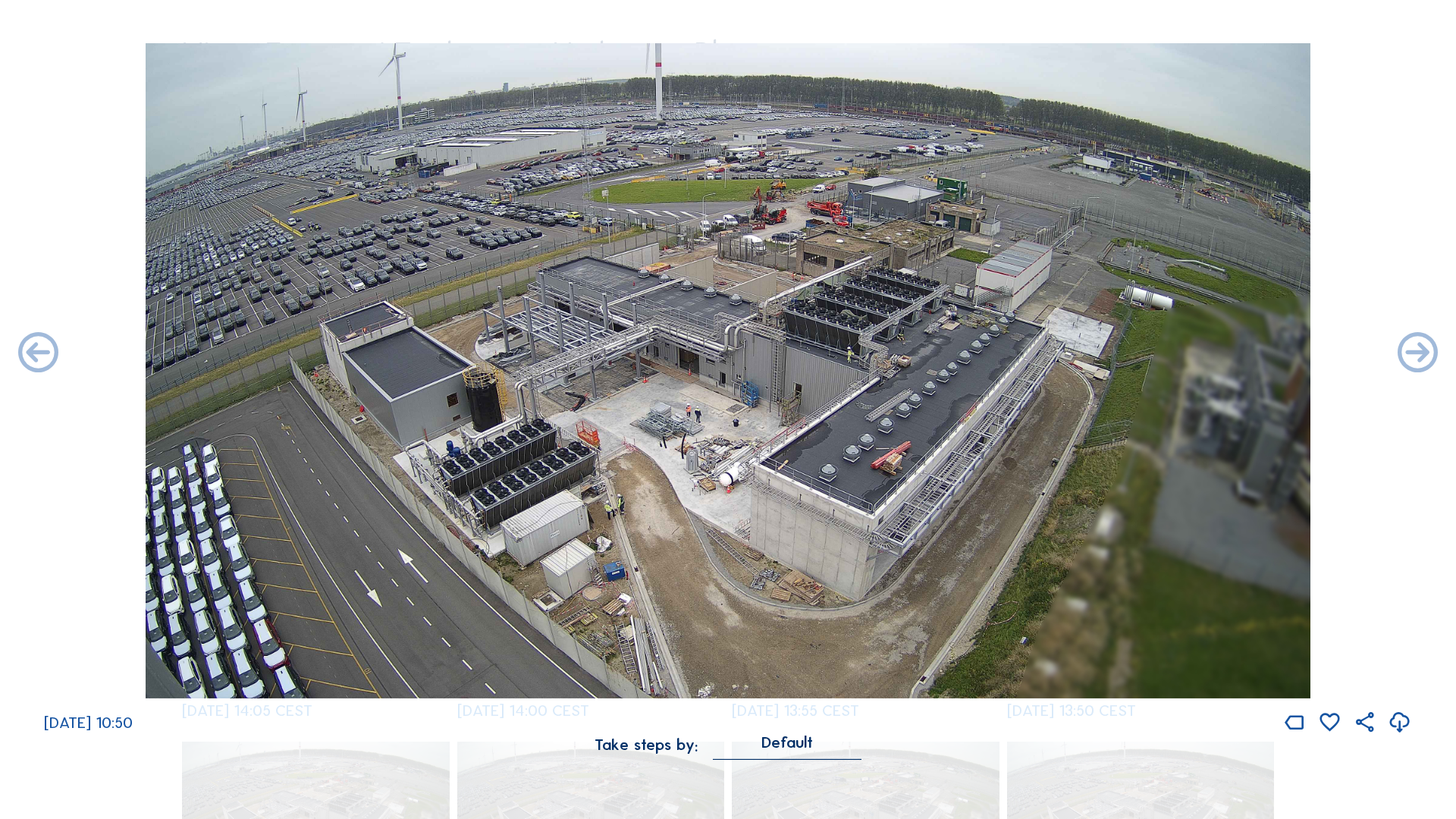
click at [1419, 354] on icon at bounding box center [1417, 354] width 48 height 49
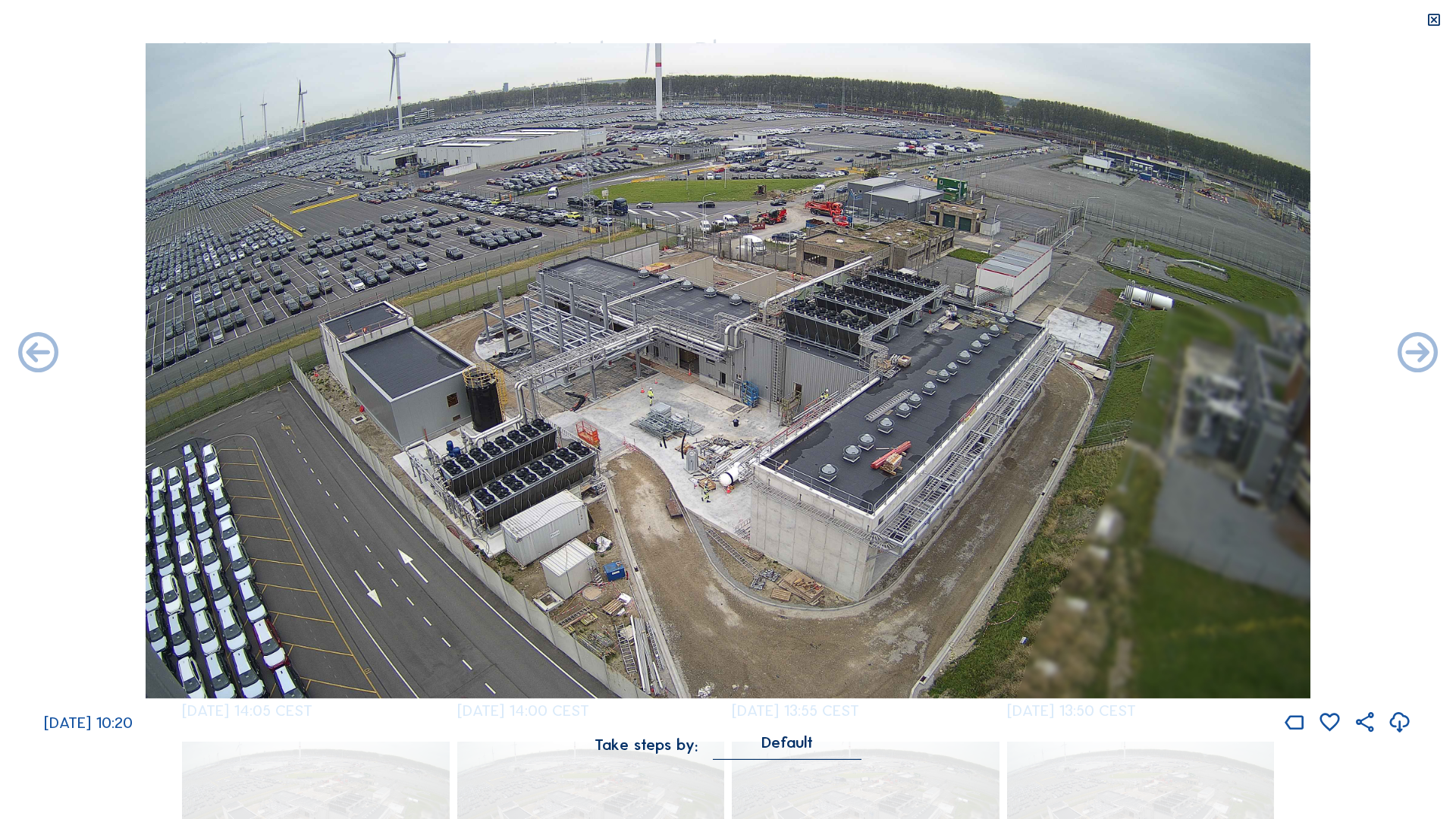
click at [853, 700] on div "Scroll to travel through time | Press 'Alt' Button + Scroll to Zoom | Click and…" at bounding box center [728, 410] width 1456 height 819
click at [653, 700] on div "Take steps by:" at bounding box center [645, 744] width 104 height 16
click at [771, 700] on div "Default" at bounding box center [786, 743] width 51 height 14
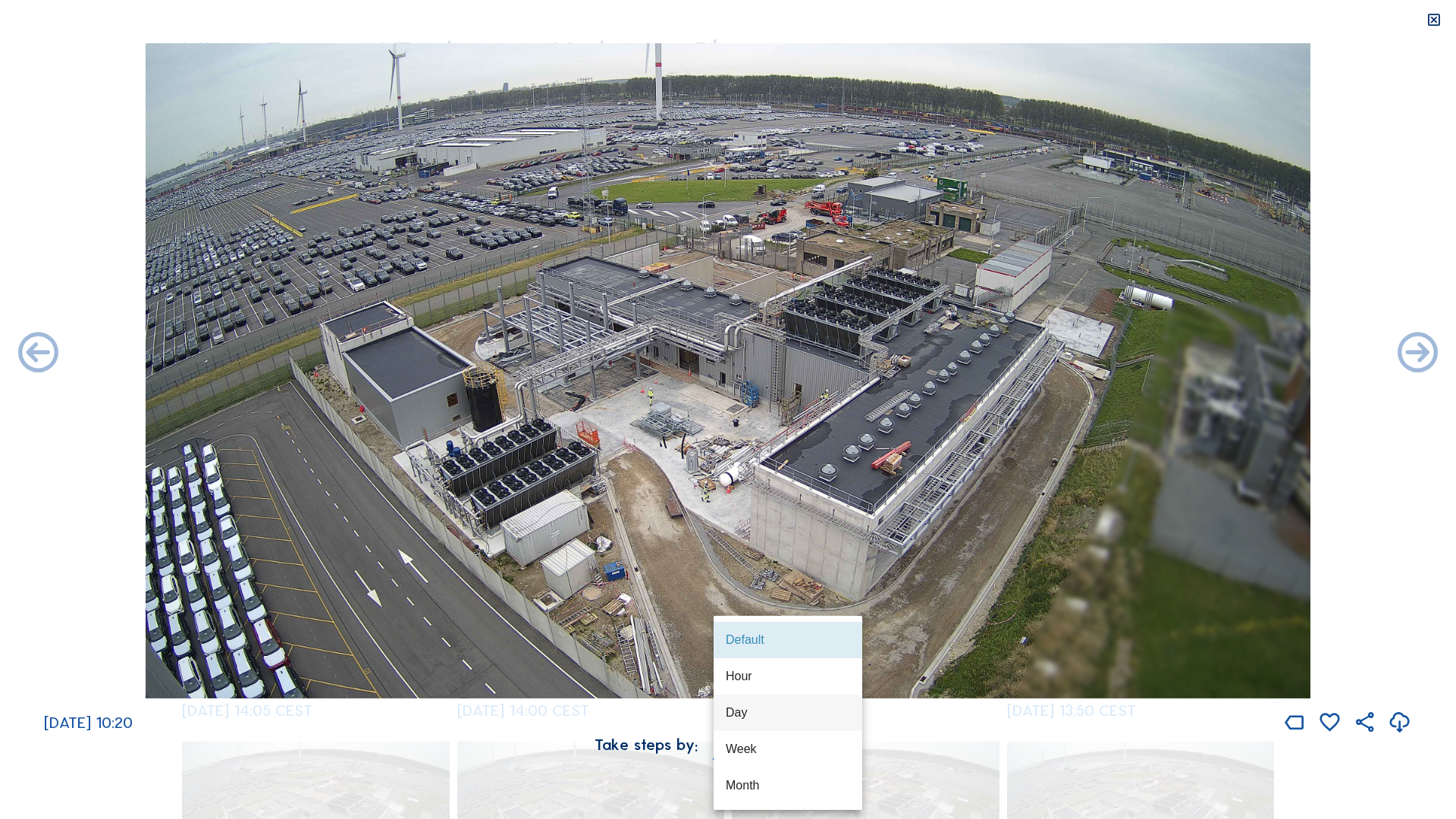
click at [740, 700] on div "Day" at bounding box center [787, 712] width 124 height 14
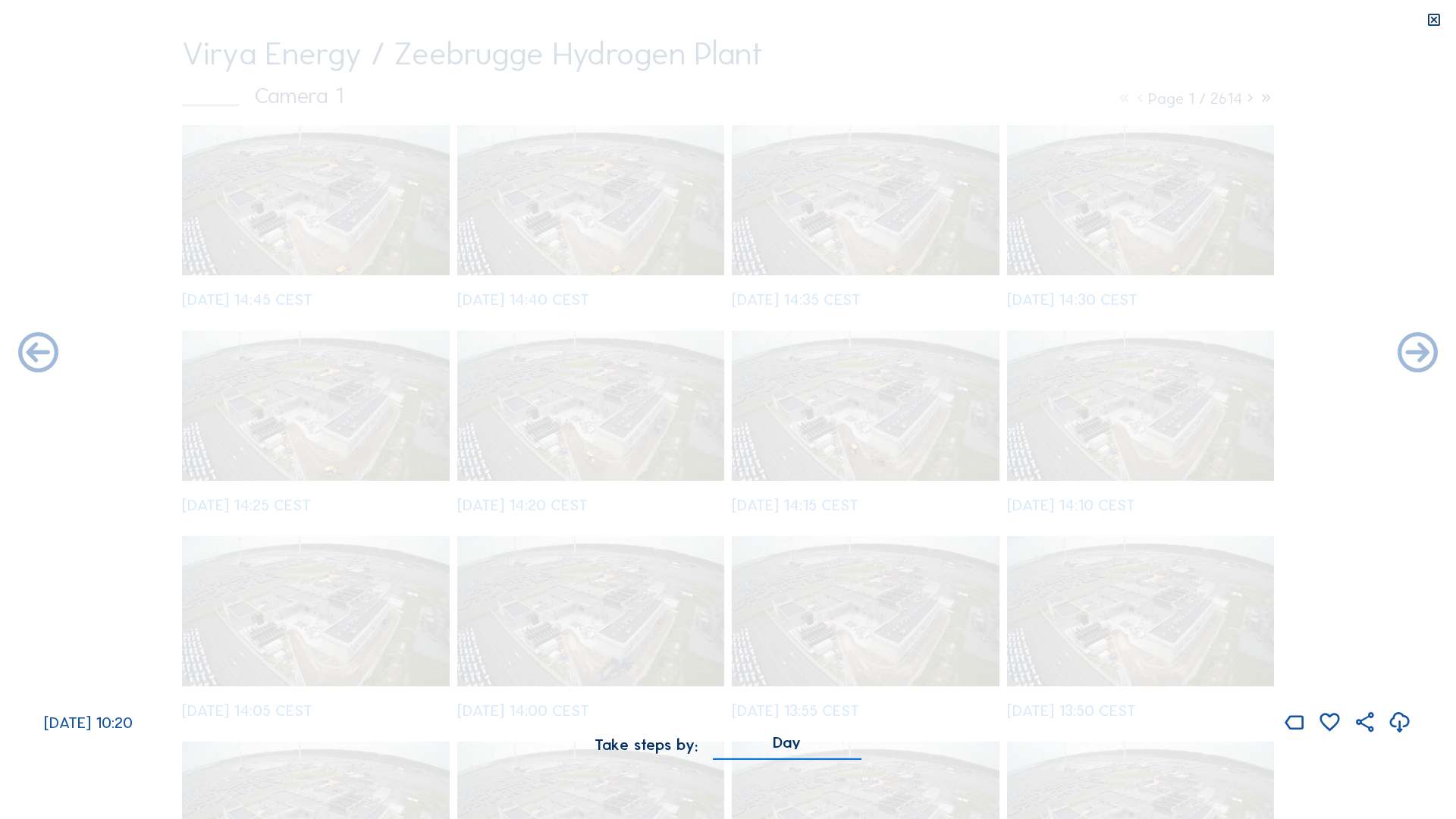
click at [776, 700] on div "Day" at bounding box center [787, 743] width 28 height 14
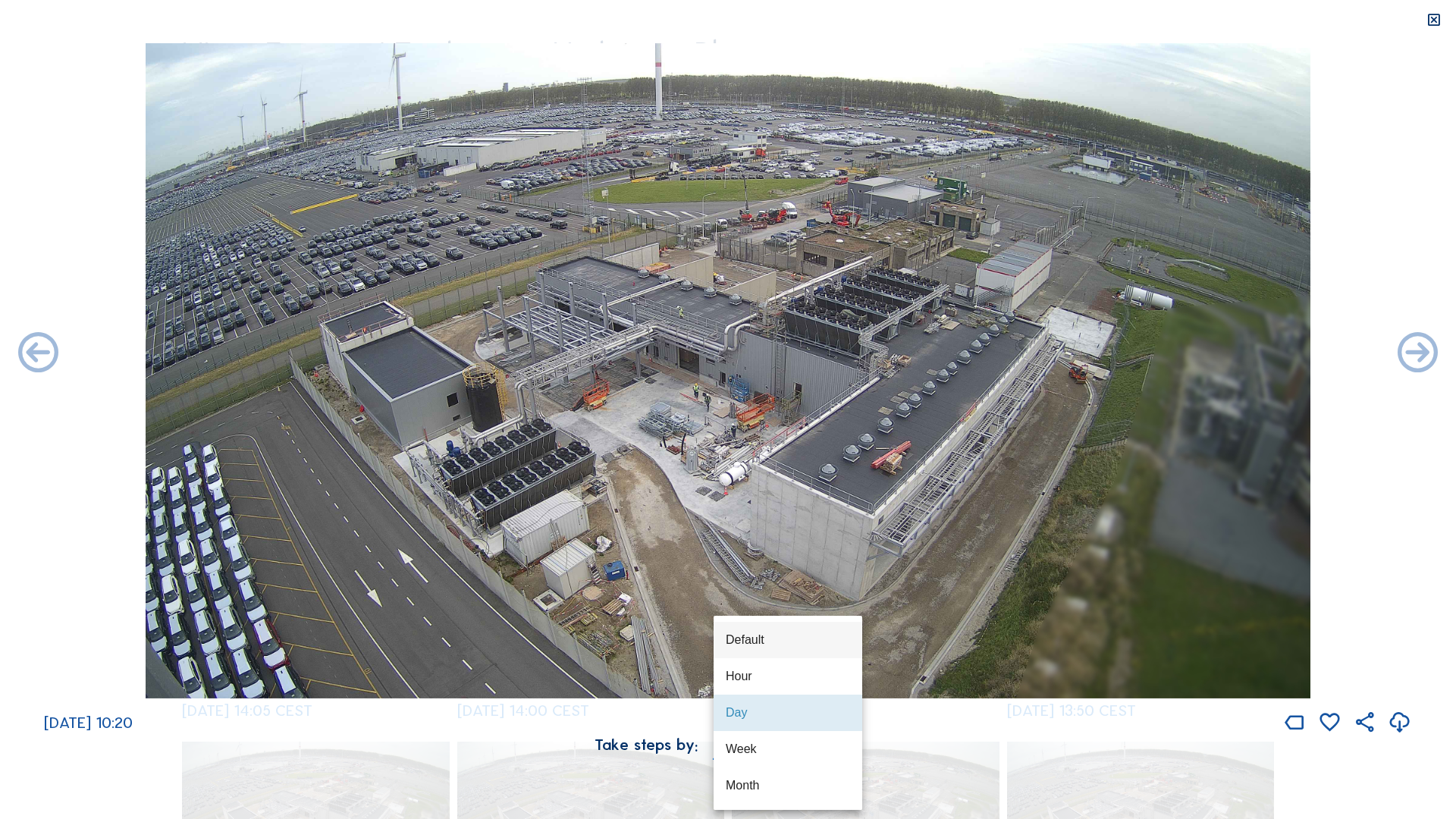
click at [750, 631] on div "Default" at bounding box center [787, 639] width 124 height 33
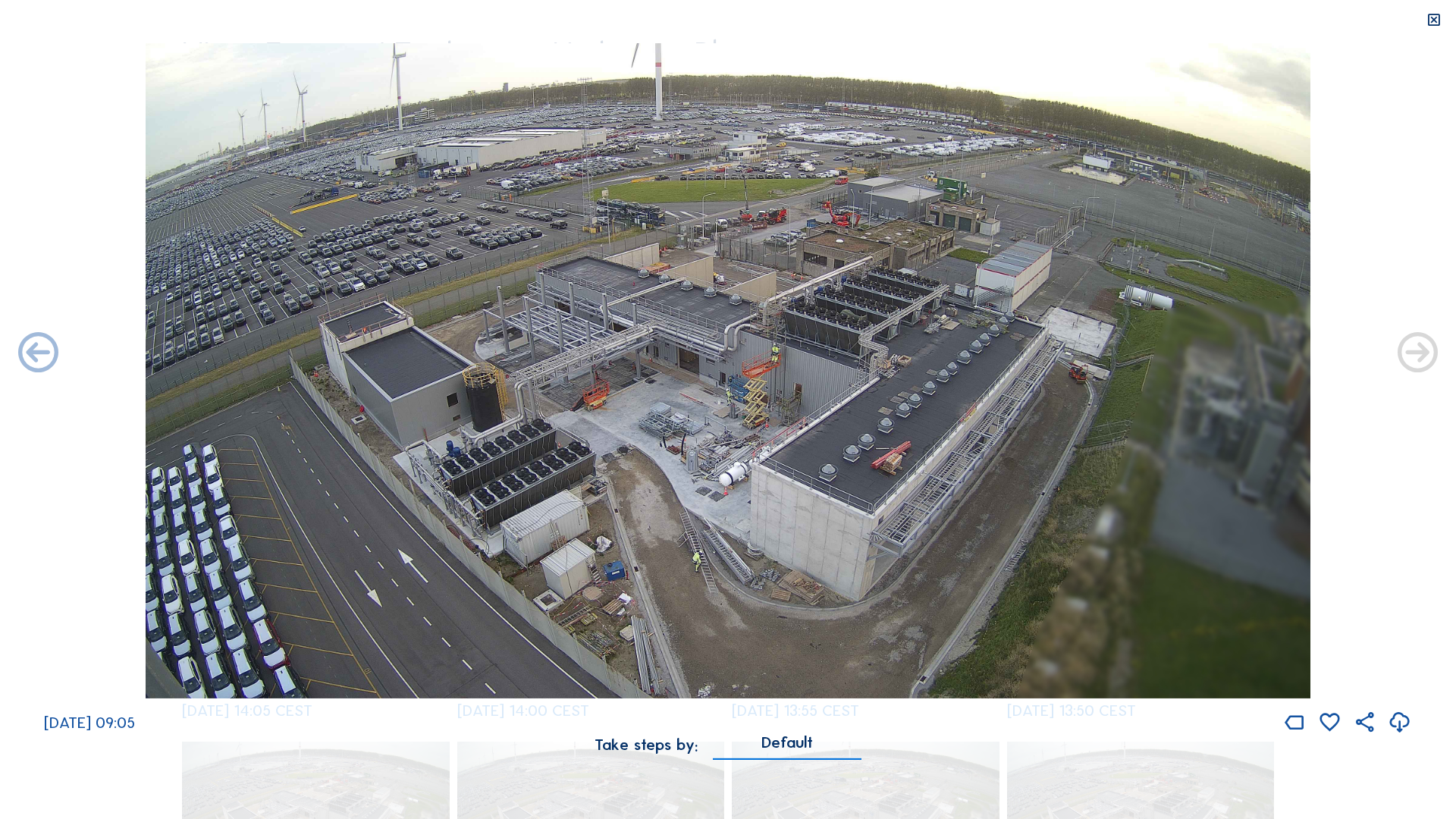
click at [1378, 700] on div "Scroll to travel through time | Press 'Alt' Button + Scroll to Zoom | Click and…" at bounding box center [728, 410] width 1456 height 819
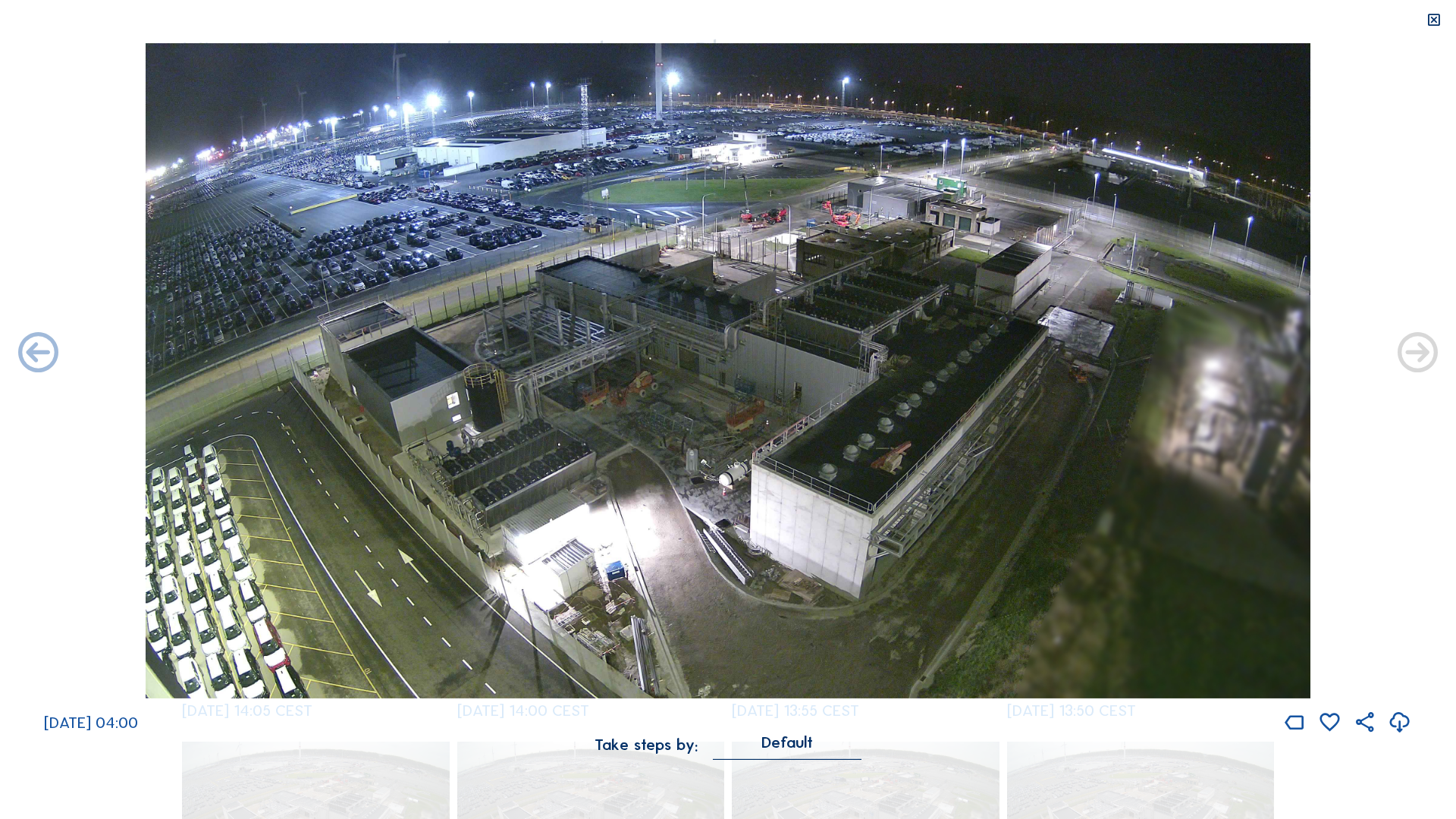
click at [783, 700] on div "Default" at bounding box center [786, 743] width 51 height 14
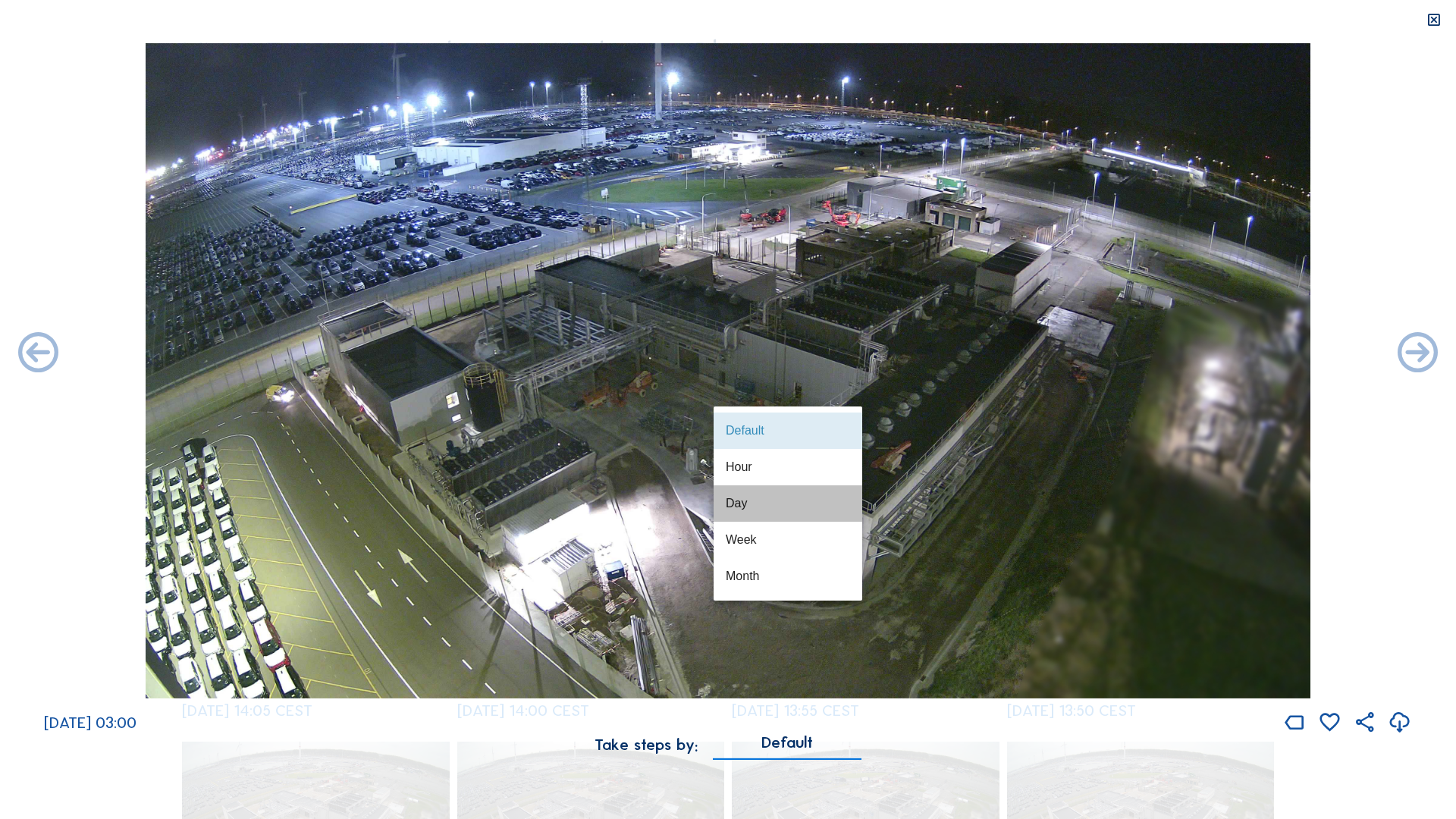
click at [729, 493] on div "Day" at bounding box center [787, 503] width 124 height 33
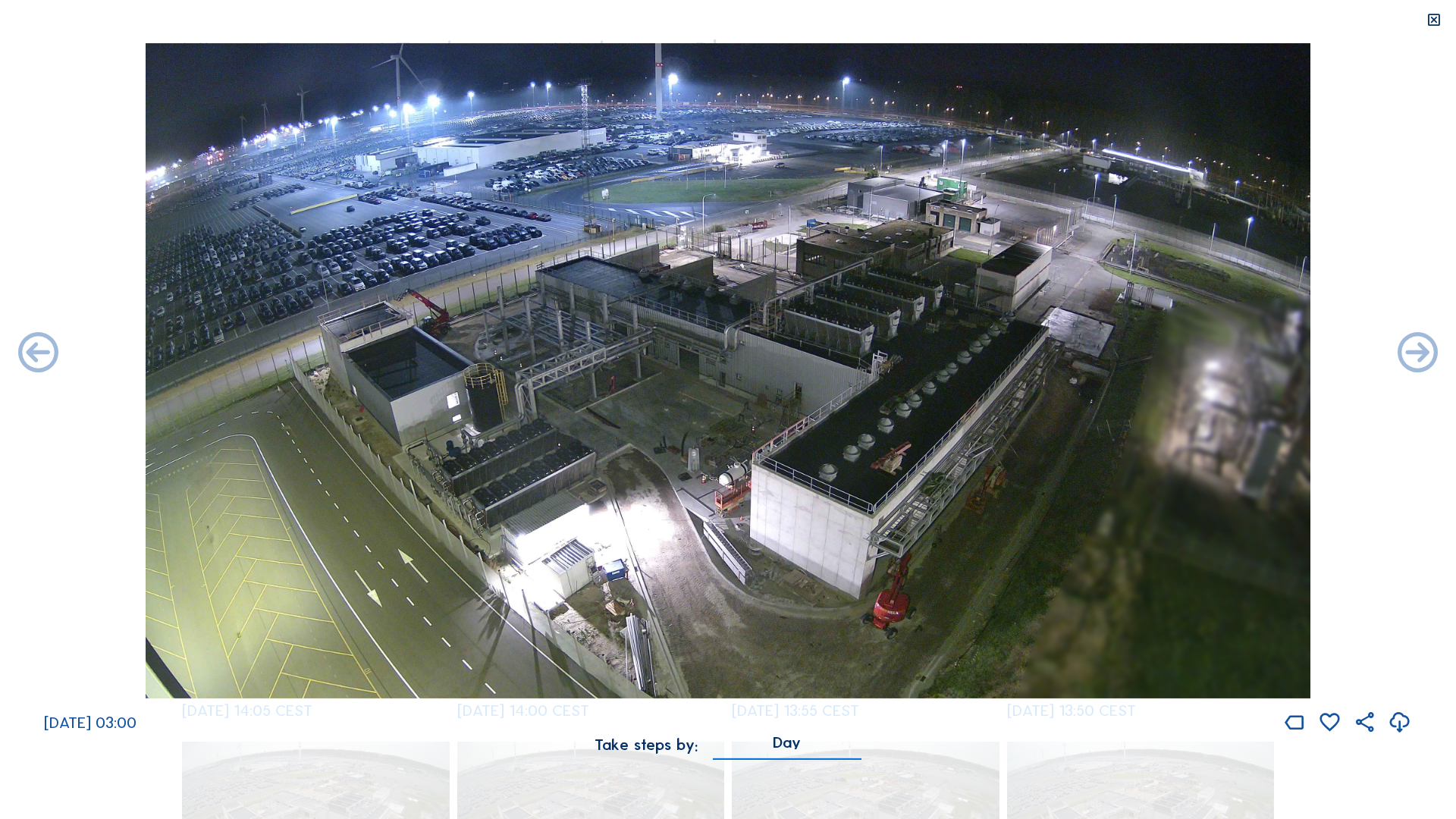
click at [789, 700] on div "Day" at bounding box center [787, 743] width 28 height 14
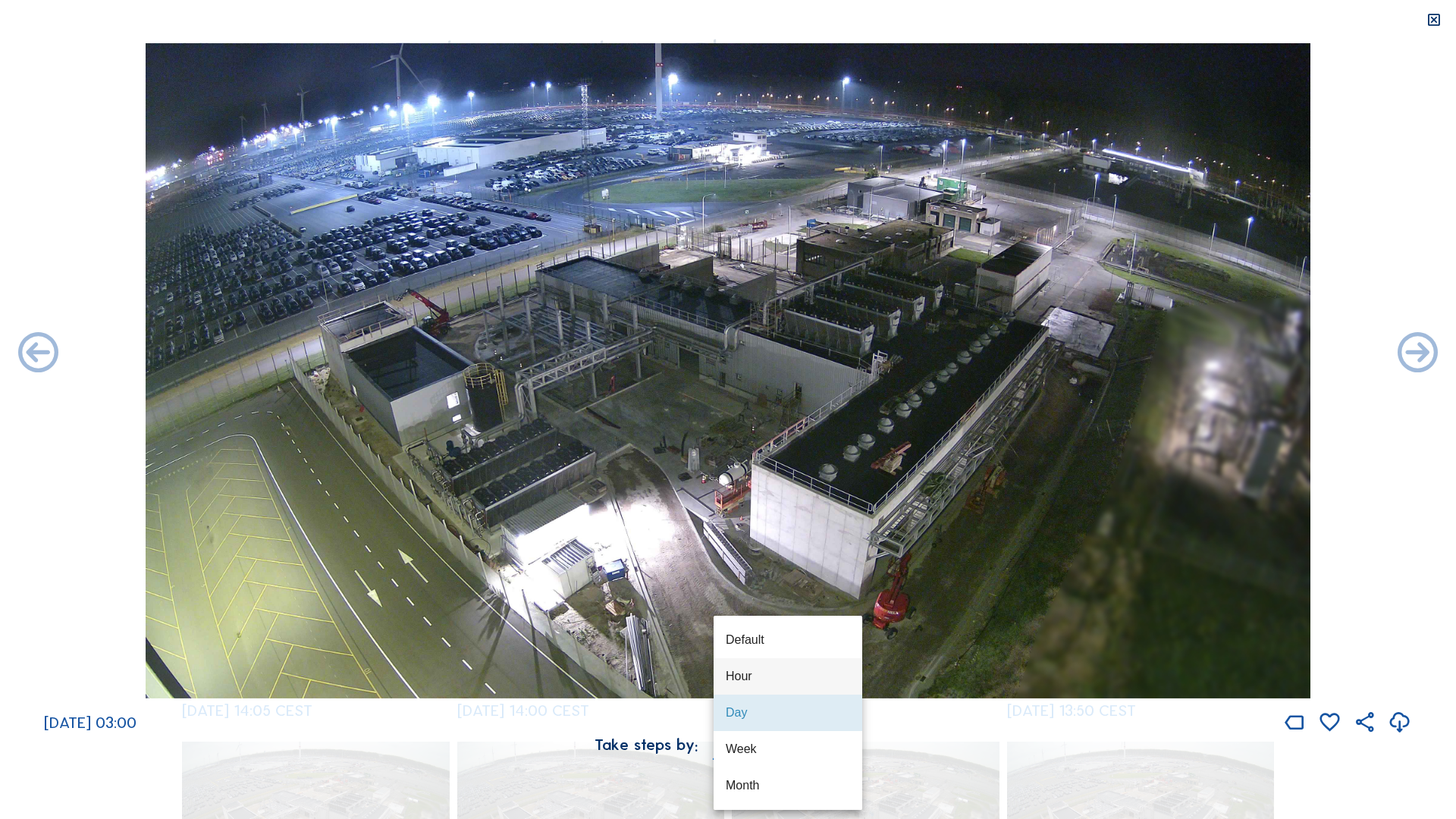
click at [748, 680] on div "Hour" at bounding box center [787, 675] width 124 height 14
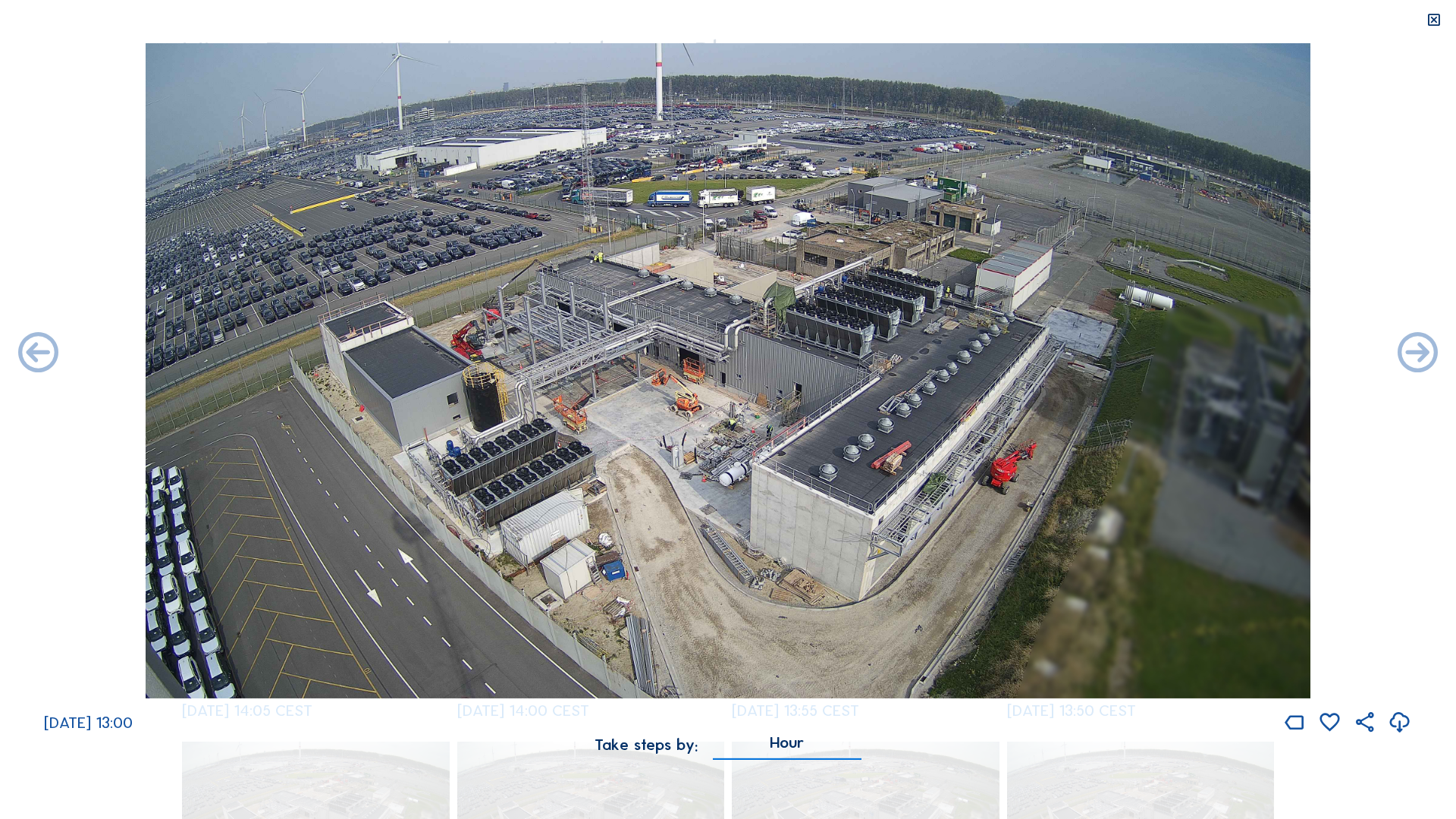
click at [800, 221] on img at bounding box center [728, 370] width 1165 height 655
click at [793, 227] on img at bounding box center [728, 370] width 1165 height 655
click at [797, 244] on img at bounding box center [728, 370] width 1165 height 655
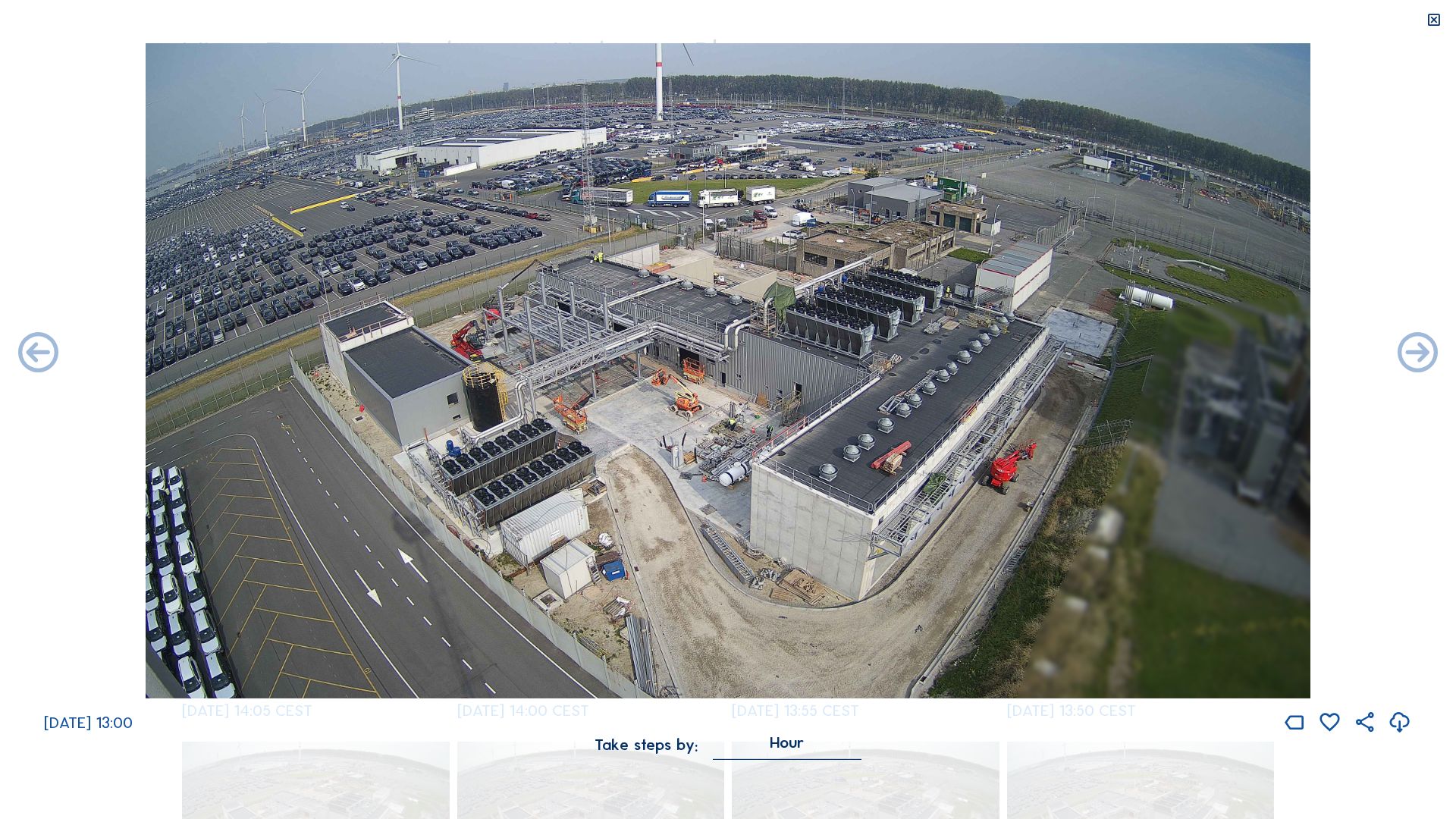
click at [1400, 700] on icon at bounding box center [1400, 722] width 24 height 29
click at [1380, 242] on div "[DATE] 13:00" at bounding box center [728, 389] width 1456 height 692
click at [797, 700] on div "Hour" at bounding box center [786, 743] width 35 height 14
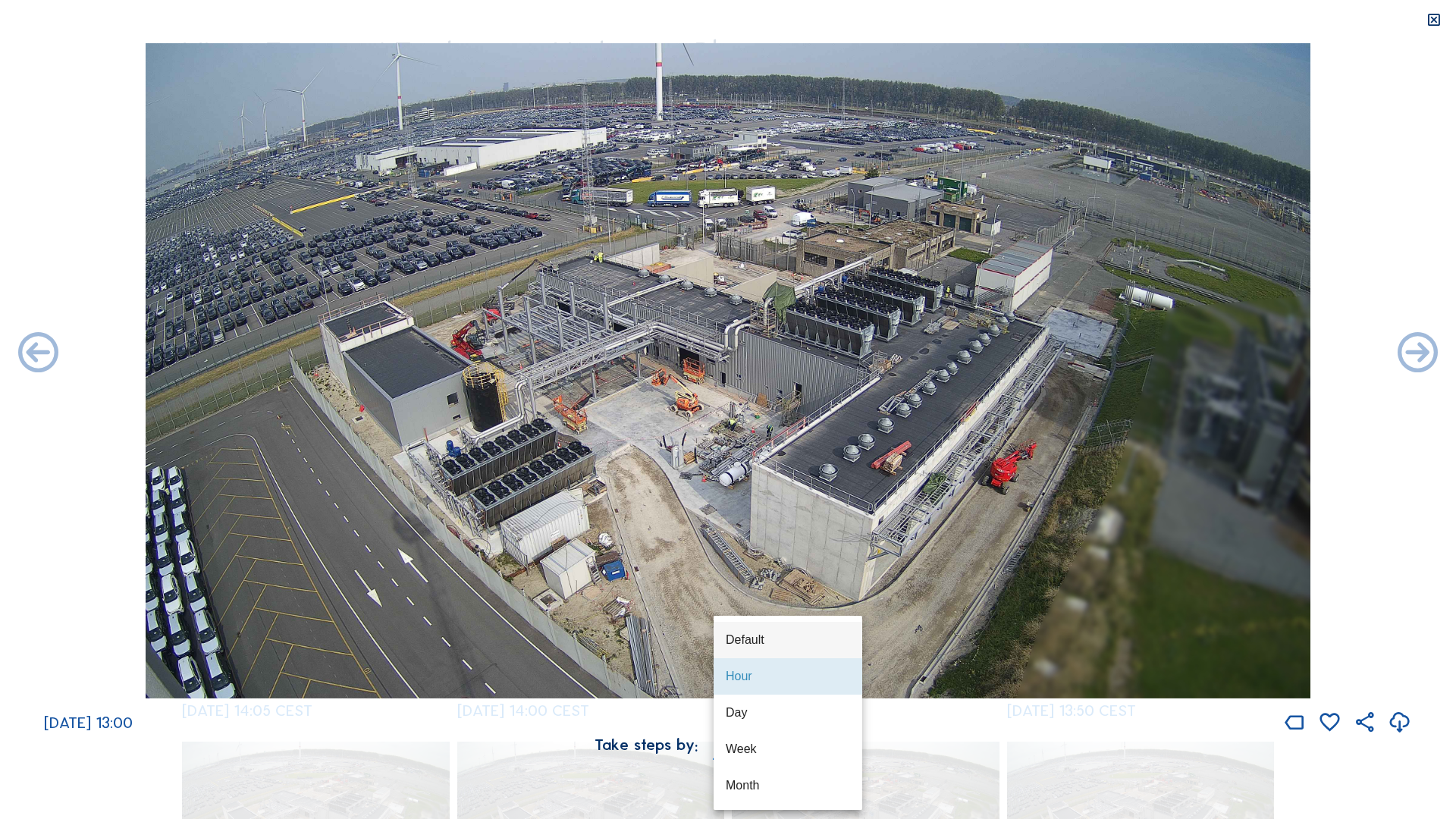
click at [742, 639] on div "Default" at bounding box center [787, 639] width 124 height 14
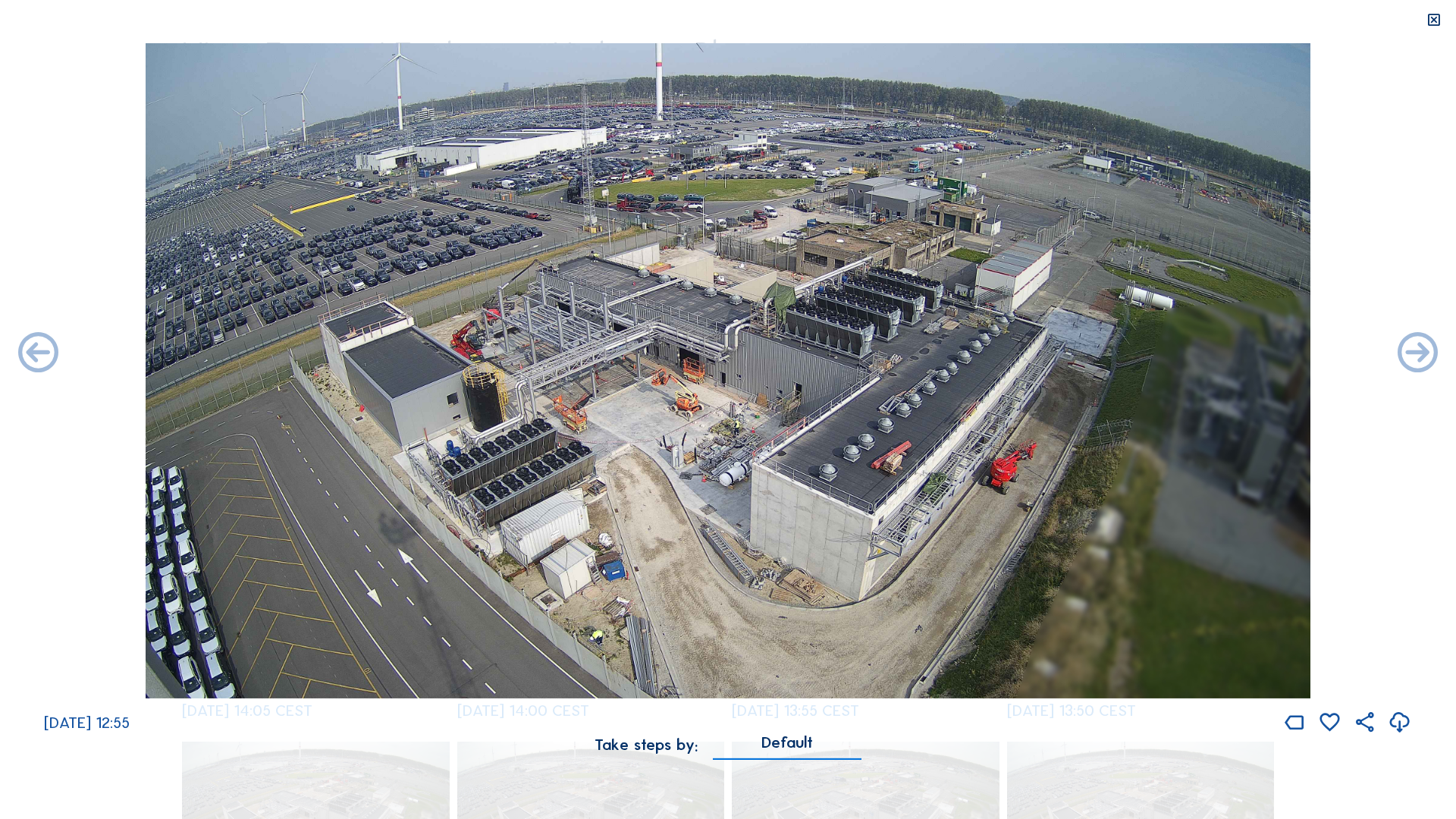
click at [1399, 700] on icon at bounding box center [1400, 722] width 24 height 29
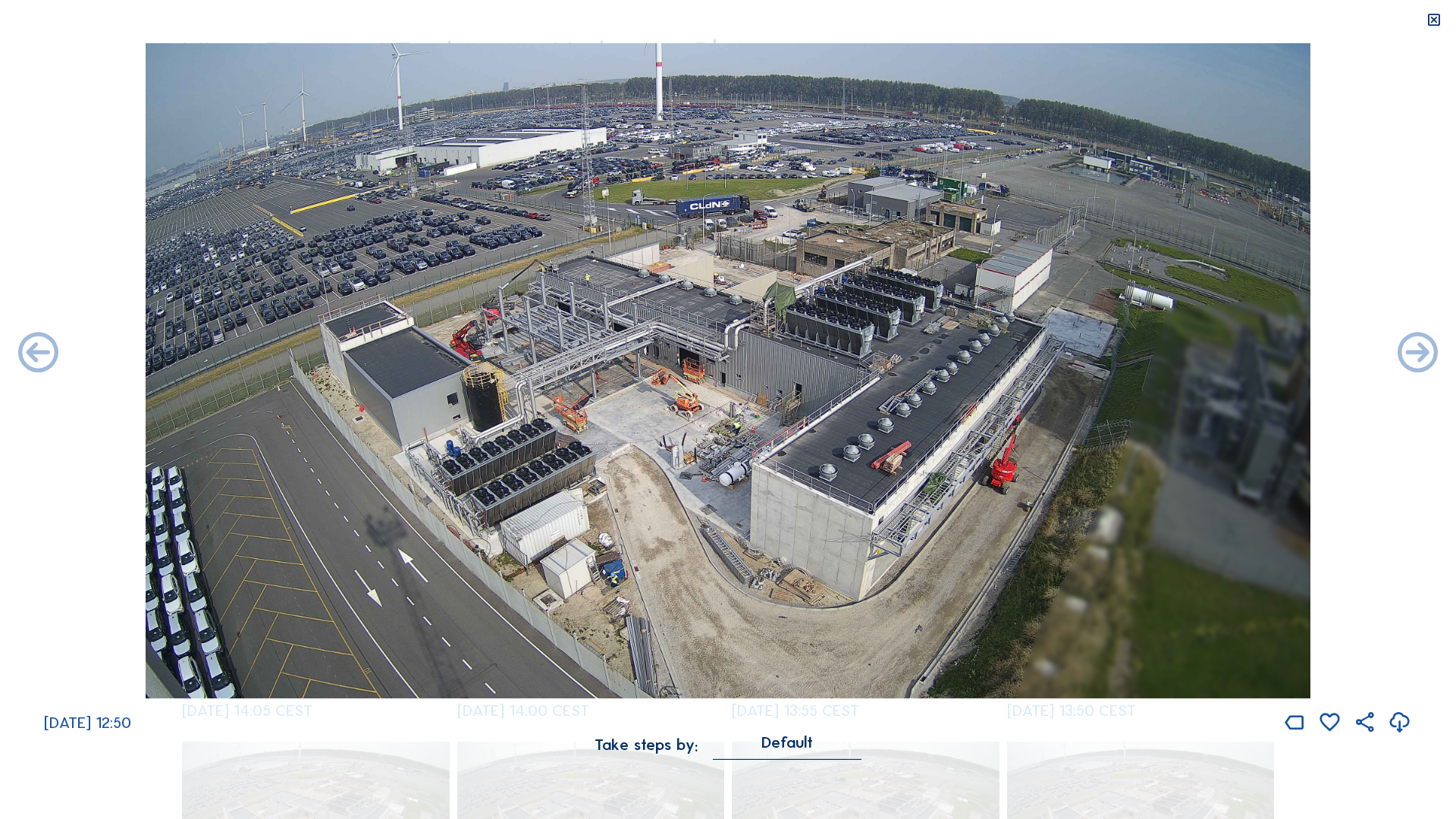
click at [1401, 700] on icon at bounding box center [1400, 722] width 24 height 29
click at [1402, 700] on icon at bounding box center [1400, 722] width 24 height 29
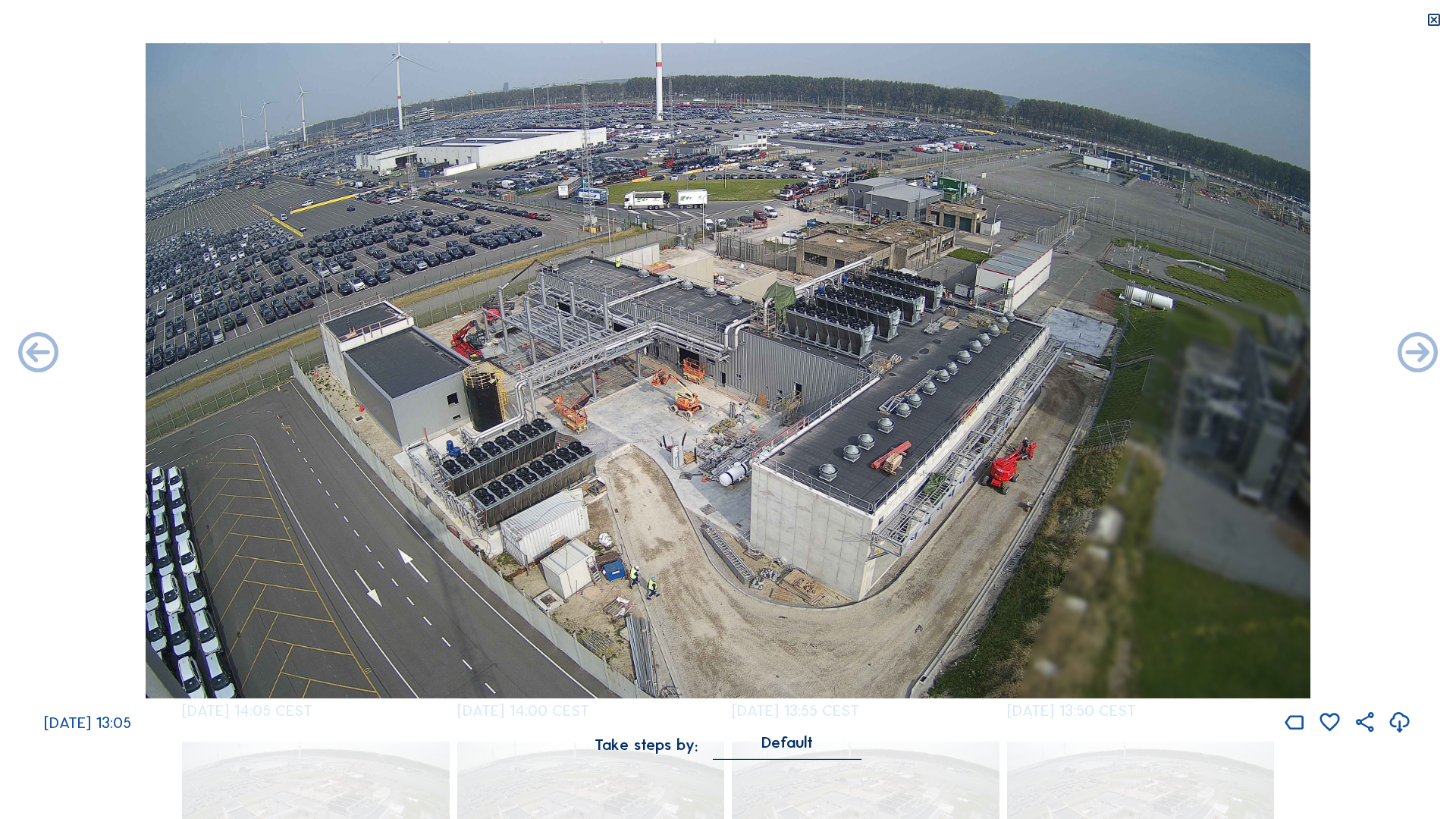
click at [1400, 700] on icon at bounding box center [1400, 722] width 24 height 29
click at [1401, 700] on icon at bounding box center [1400, 722] width 24 height 29
click at [1434, 21] on icon at bounding box center [1434, 21] width 16 height 17
